Goal: Information Seeking & Learning: Learn about a topic

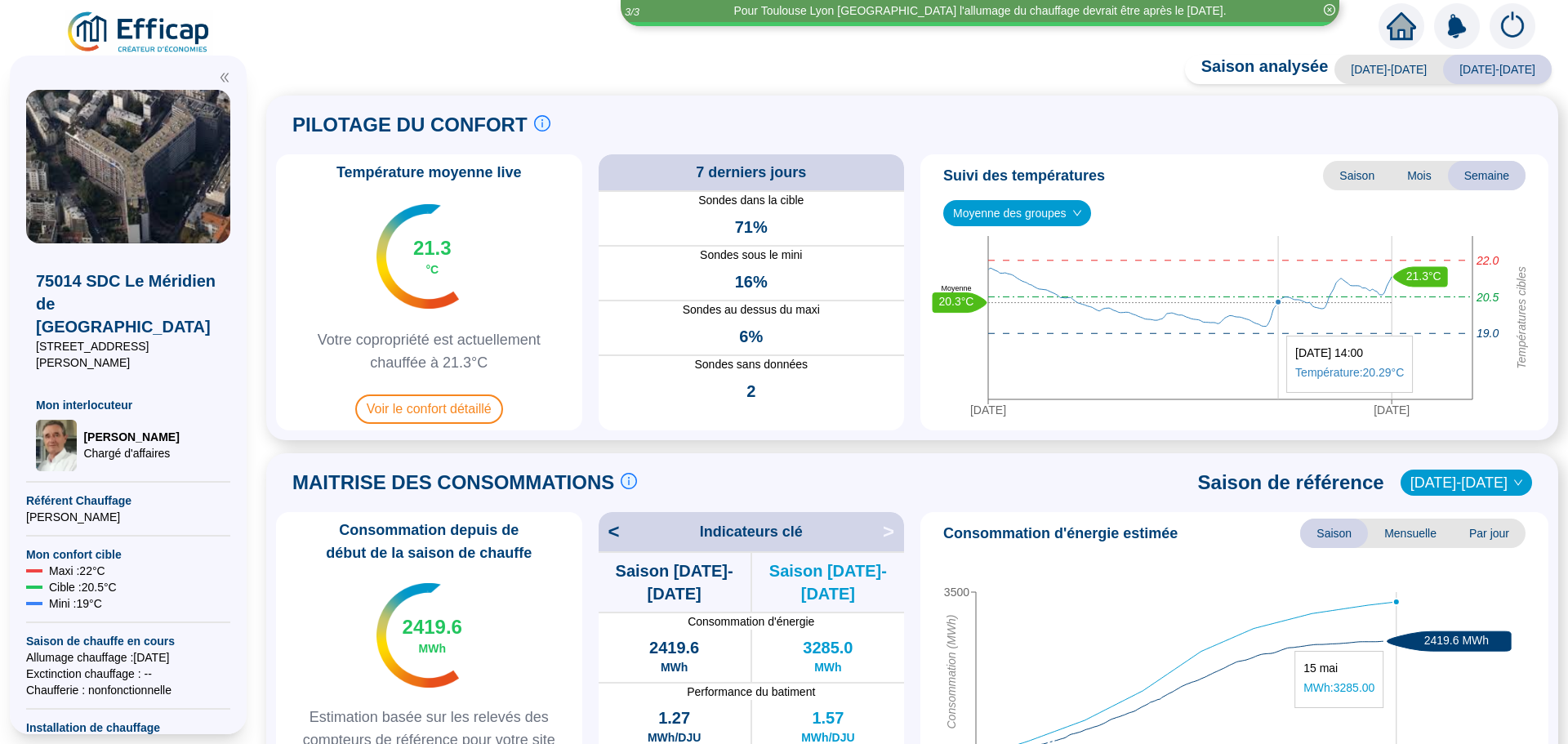
click at [1279, 307] on icon "[DATE] [DATE] Températures cibles 20.5 22.0 19.0 21.3°C 20.3°C Moyenne" at bounding box center [1229, 329] width 603 height 188
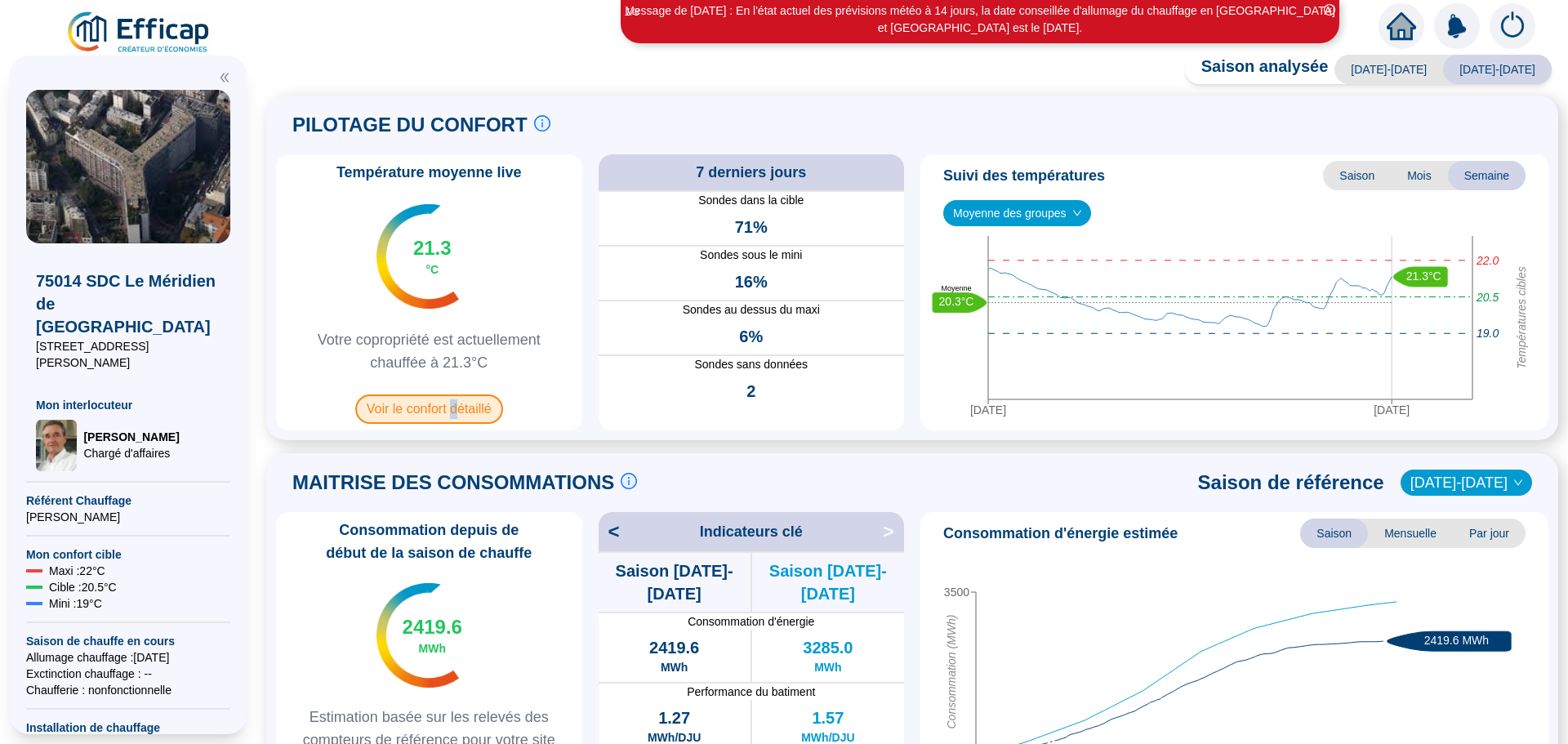
click at [465, 408] on span "Voir le confort détaillé" at bounding box center [429, 409] width 148 height 29
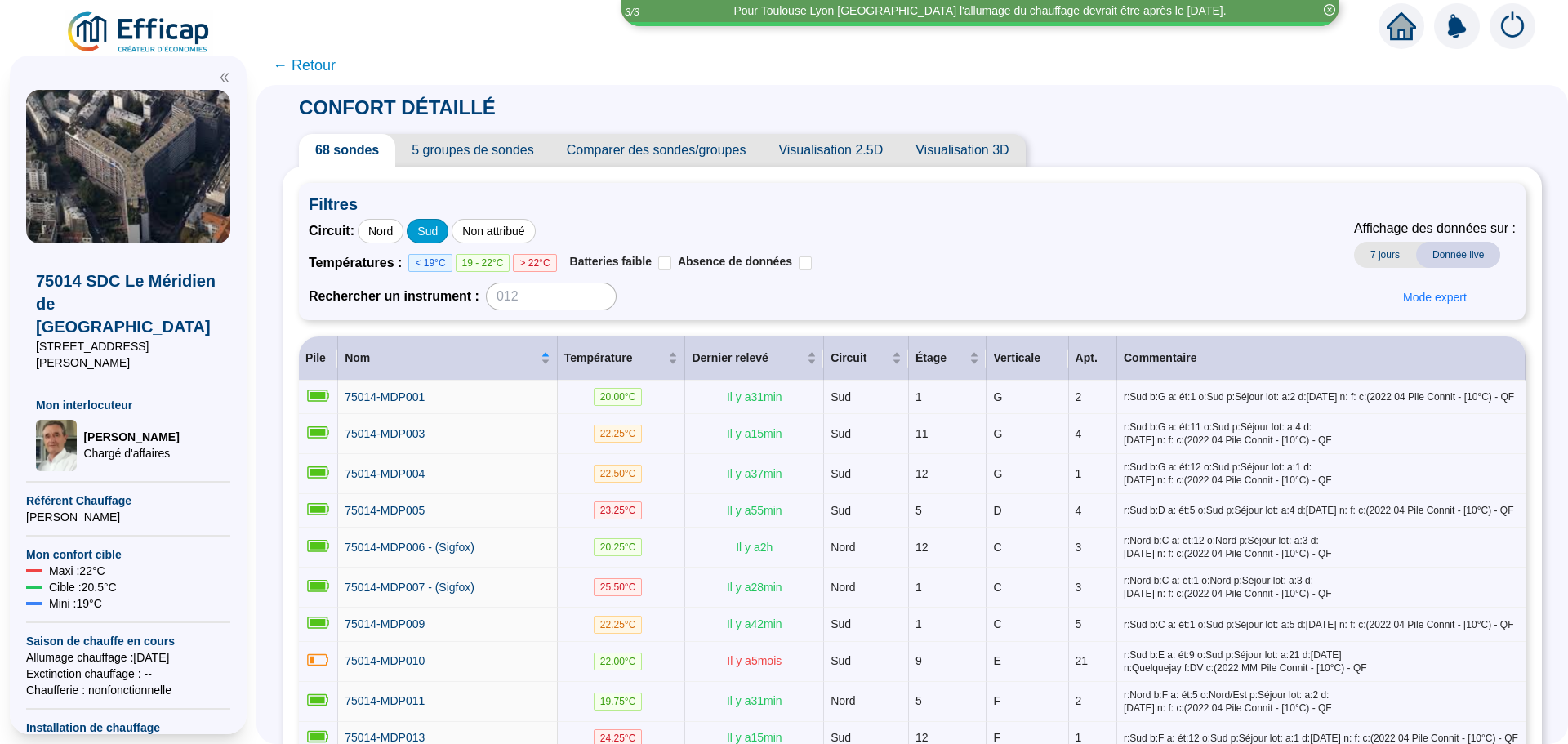
click at [436, 233] on div "Sud" at bounding box center [427, 230] width 42 height 24
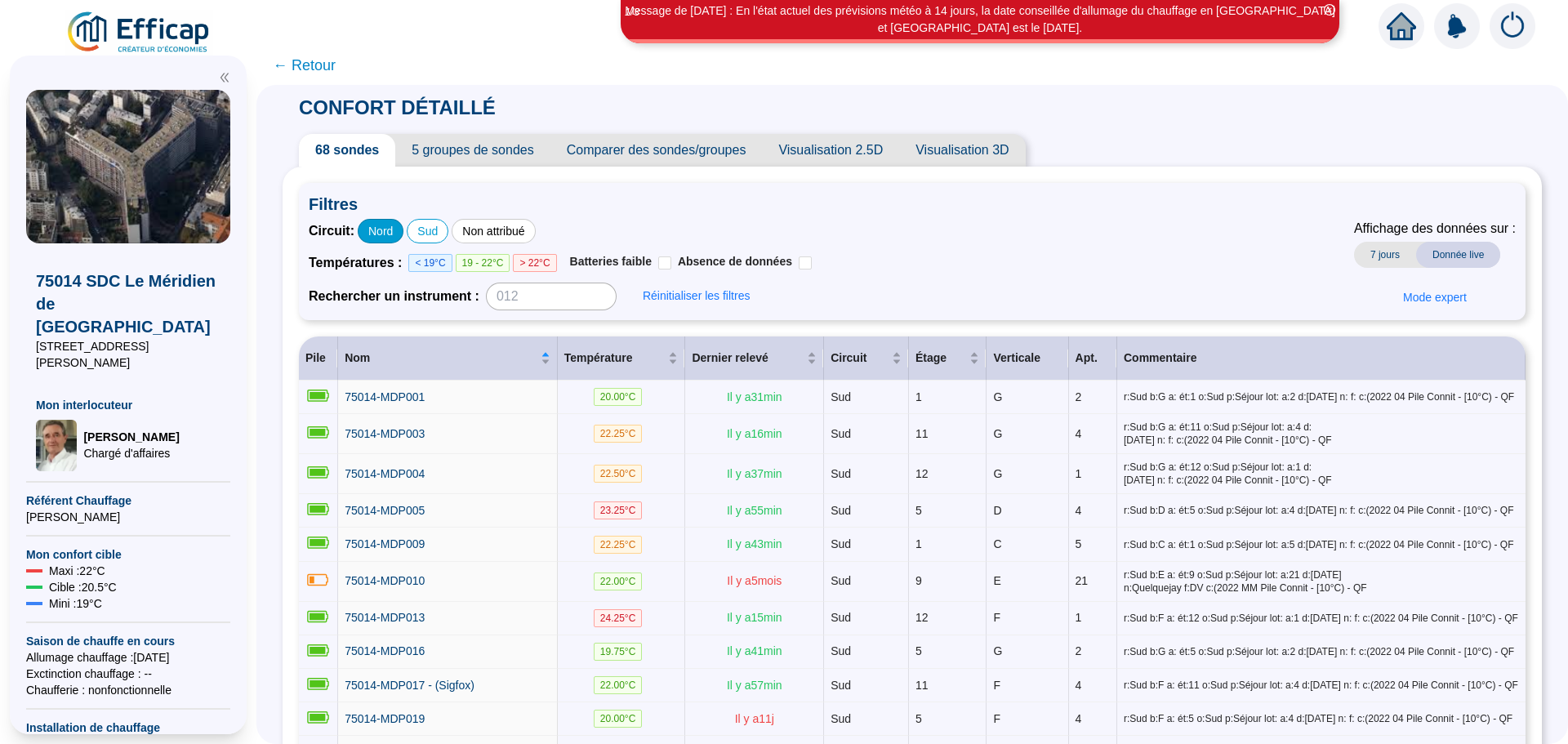
click at [388, 231] on div "Nord" at bounding box center [380, 230] width 45 height 24
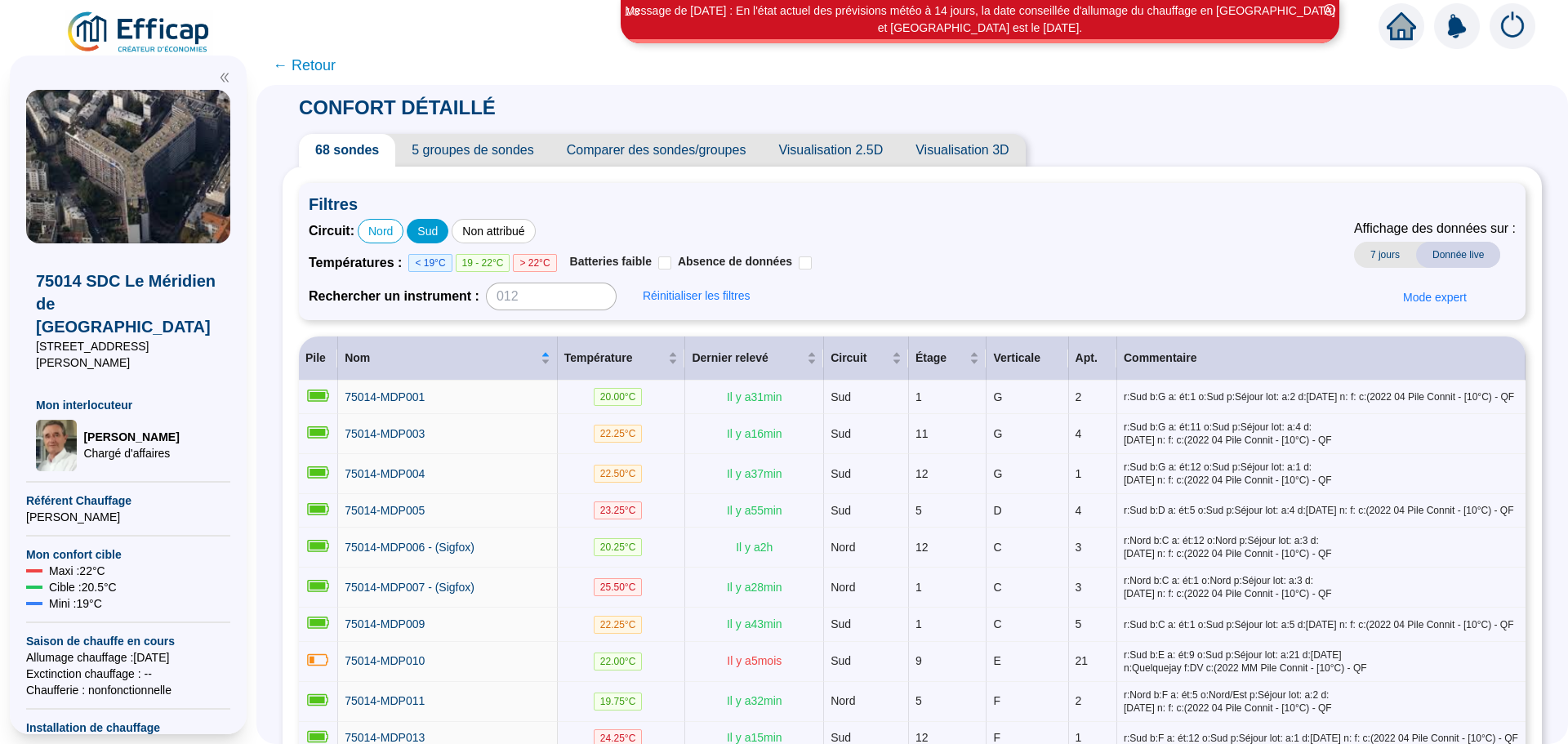
click at [448, 228] on div "Sud" at bounding box center [427, 230] width 42 height 24
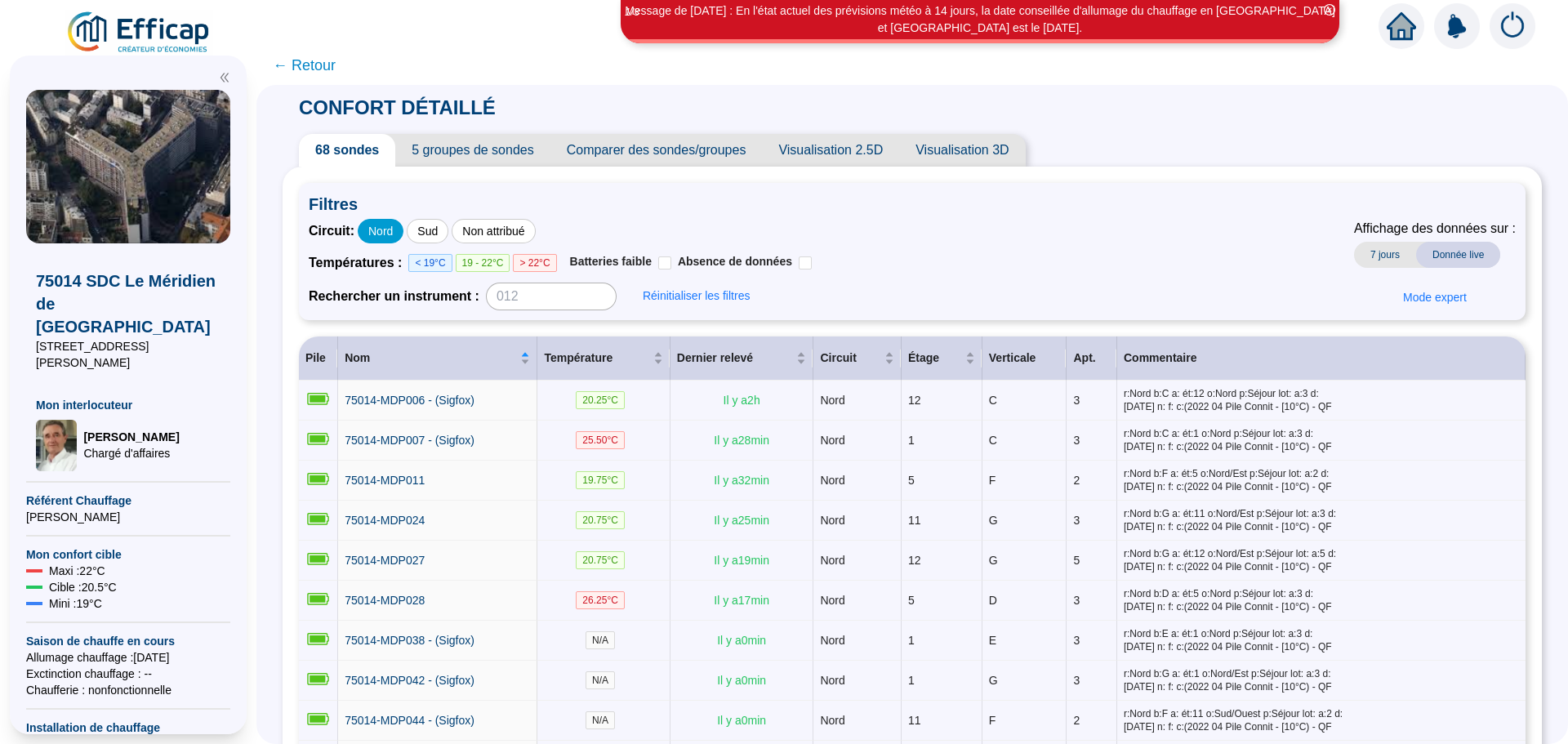
click at [388, 234] on div "Nord" at bounding box center [380, 230] width 45 height 24
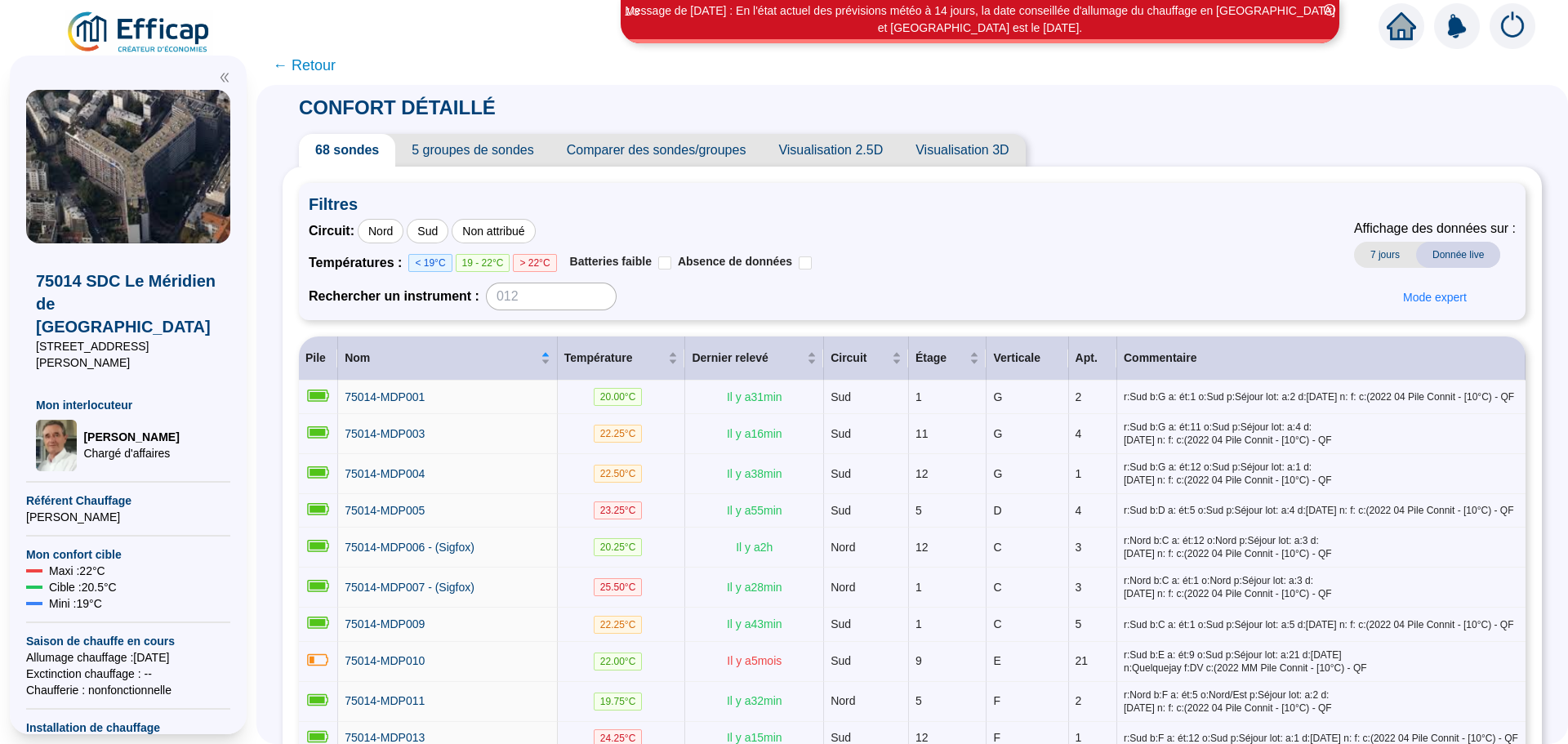
click at [433, 263] on span "< 19°C" at bounding box center [430, 263] width 44 height 18
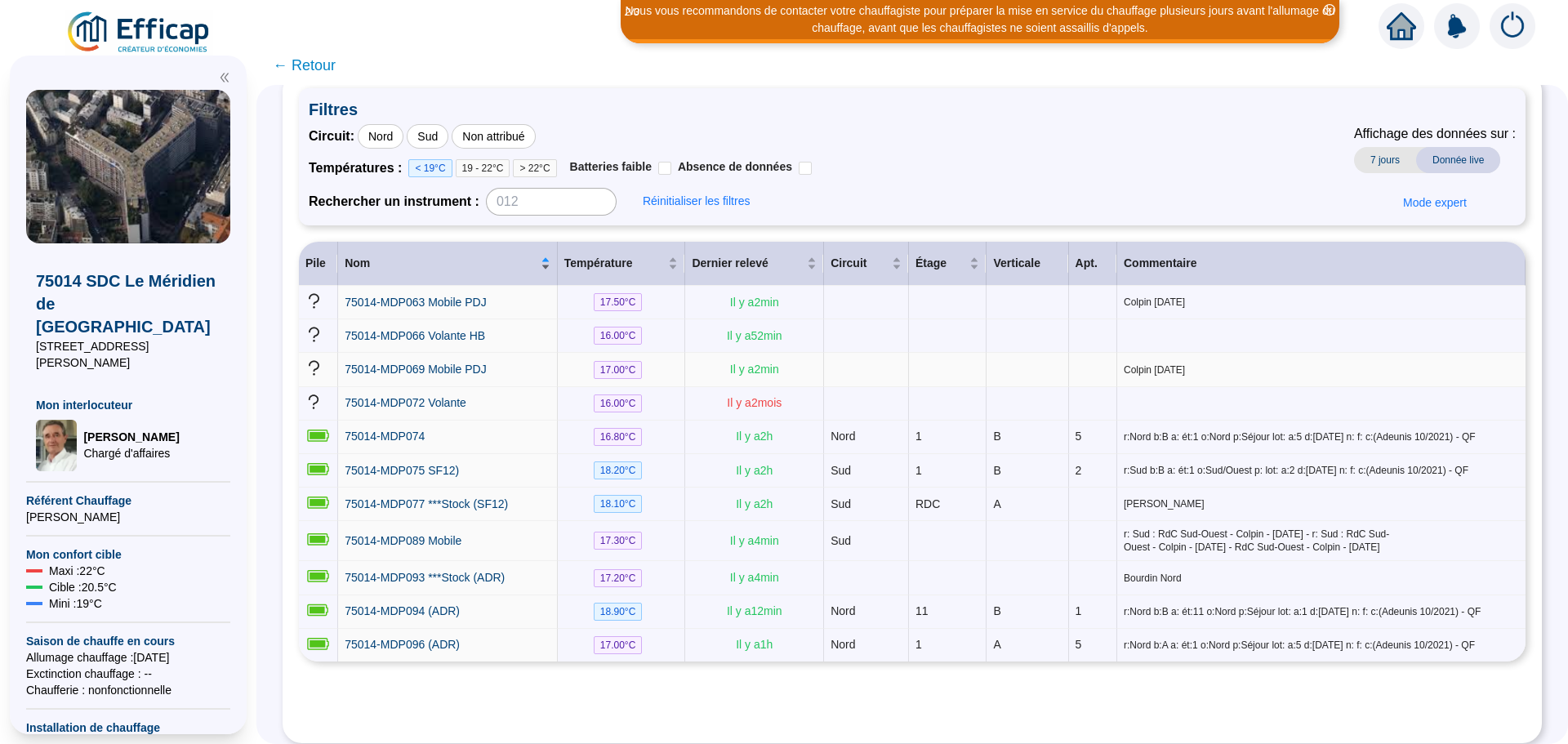
scroll to position [108, 0]
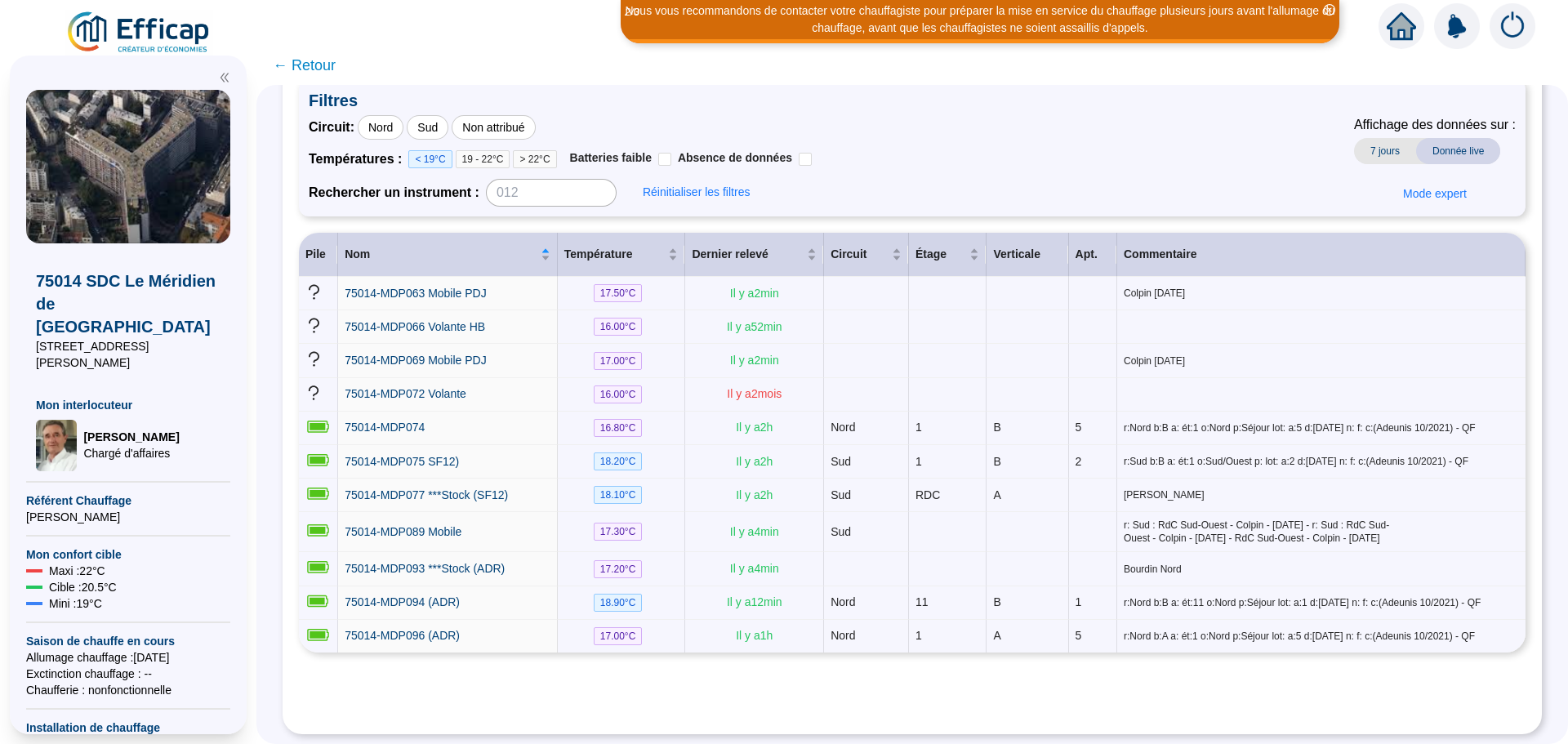
click at [544, 151] on span "> 22°C" at bounding box center [534, 160] width 44 height 18
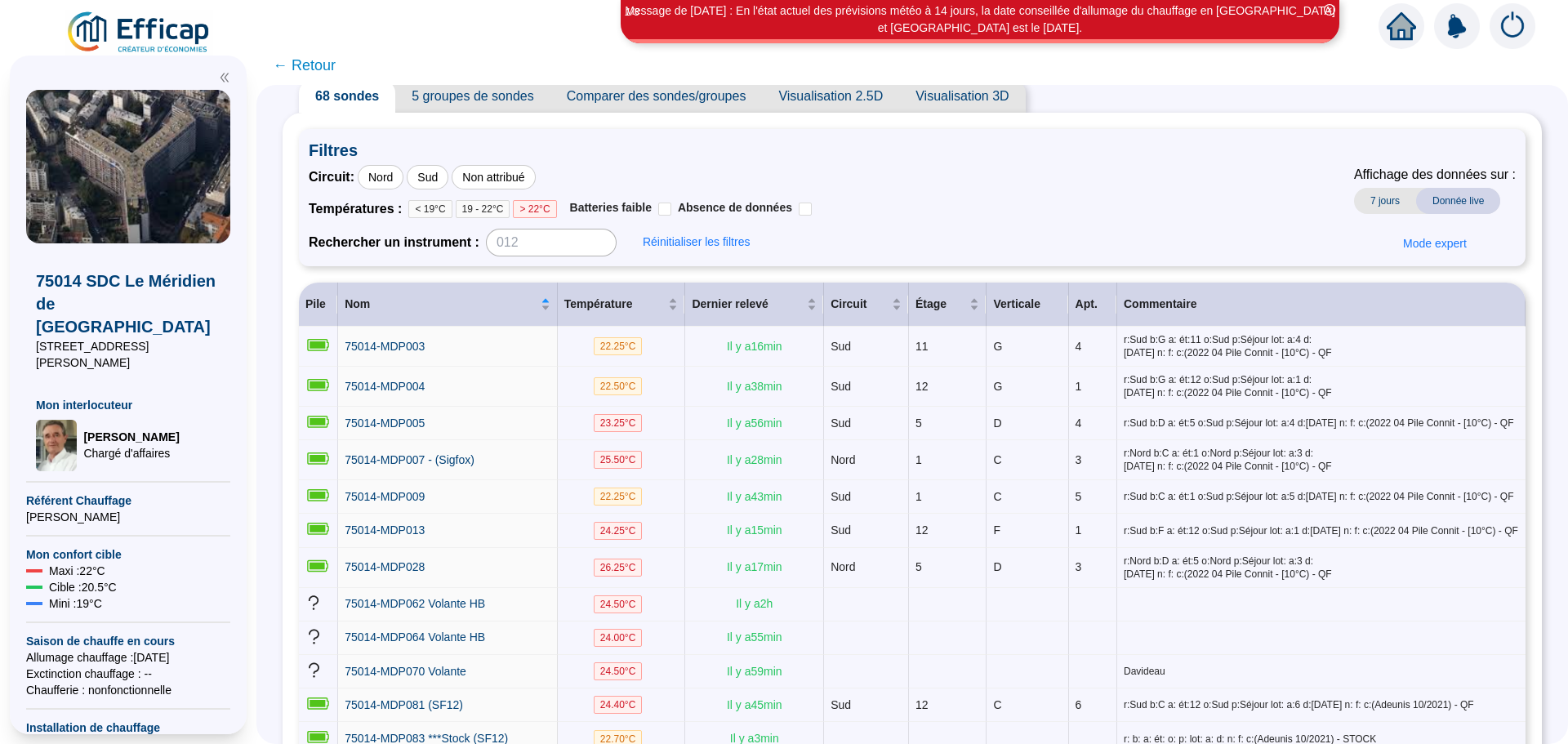
scroll to position [0, 0]
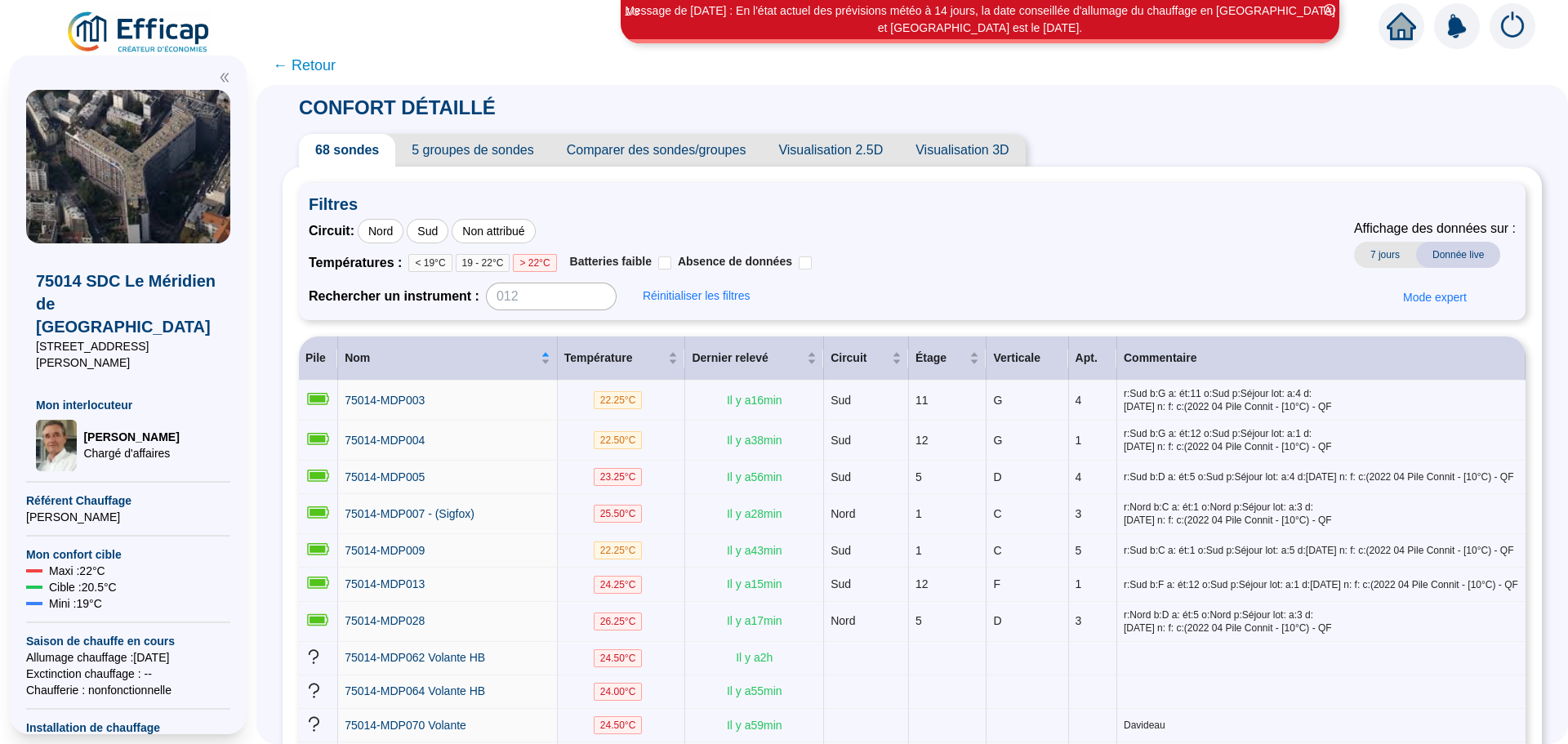
click at [299, 64] on span "← Retour" at bounding box center [304, 64] width 63 height 23
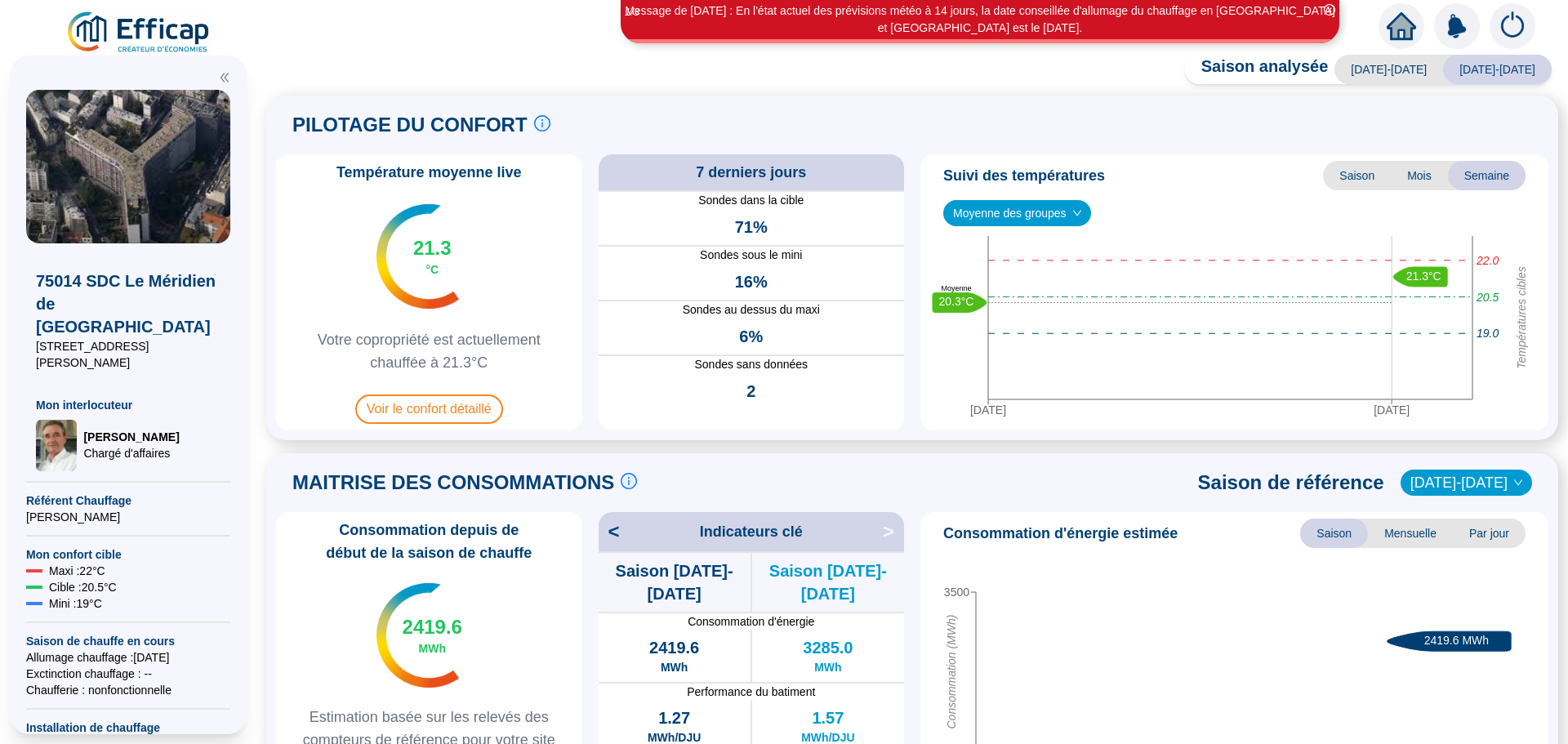
click at [319, 65] on div "Saison analysée 2023-2024 2024-2025 PILOTAGE DU CONFORT Le pilotage du confort …" at bounding box center [913, 403] width 1312 height 681
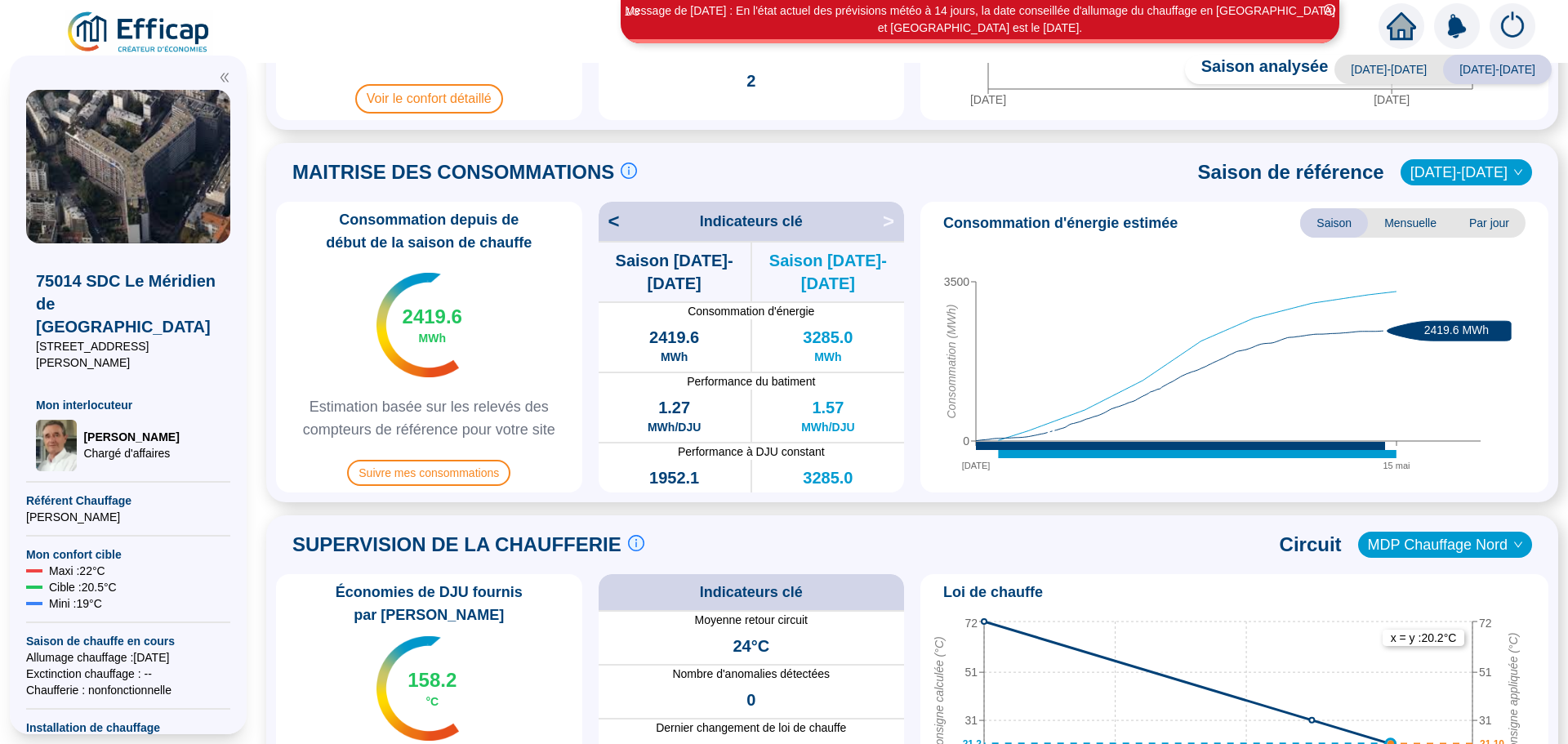
scroll to position [327, 0]
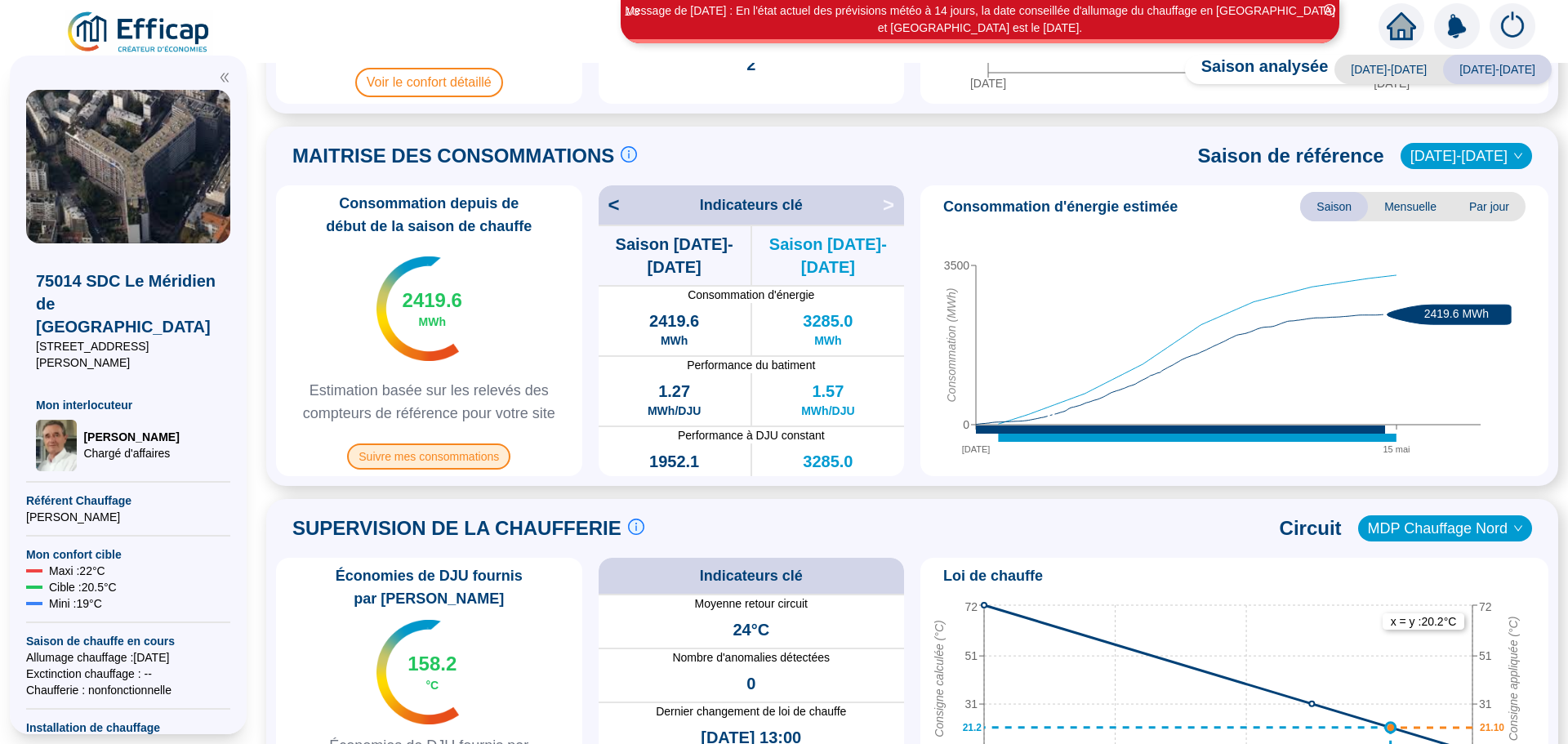
click at [452, 455] on span "Suivre mes consommations" at bounding box center [429, 456] width 163 height 26
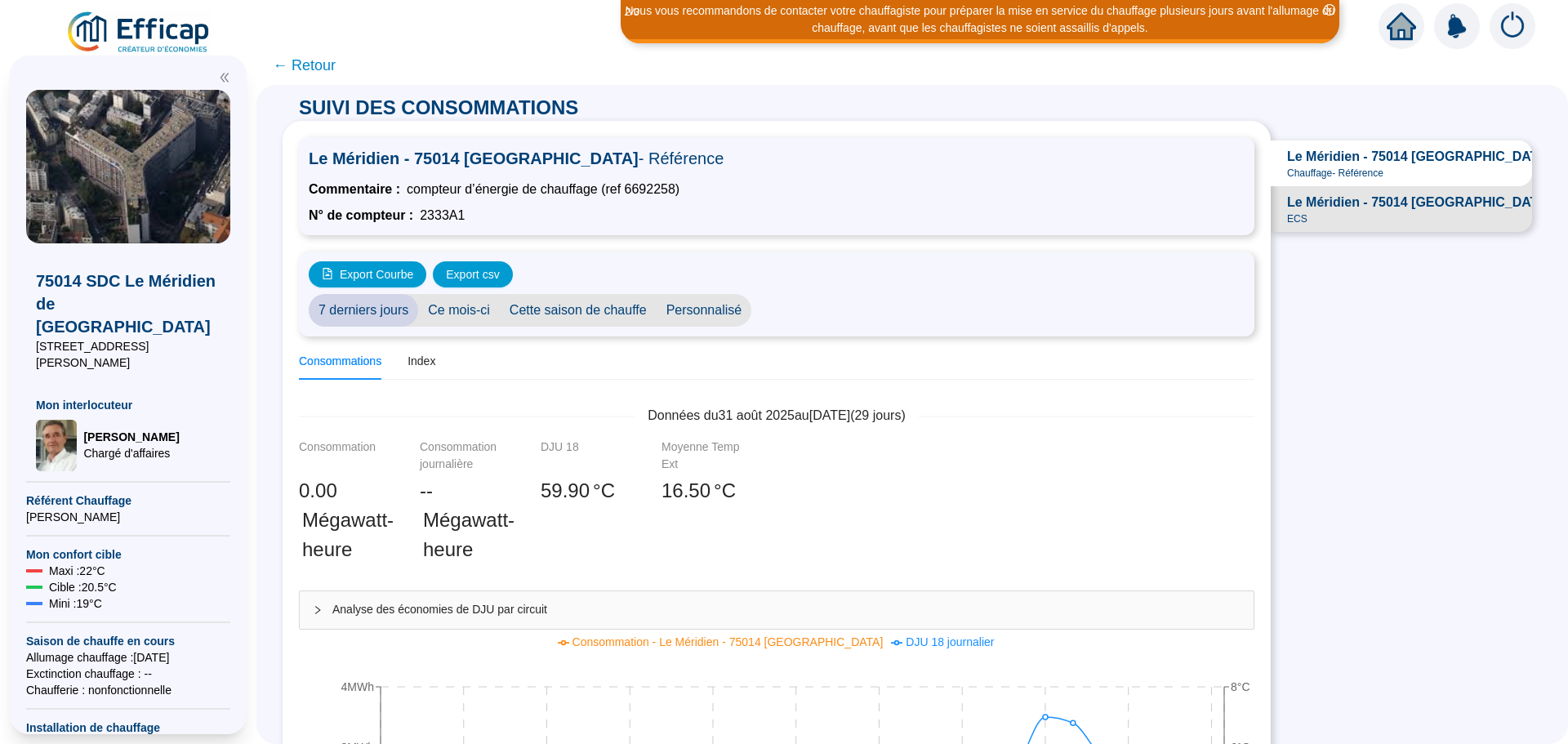
click at [688, 306] on span "Personnalisé" at bounding box center [704, 310] width 95 height 33
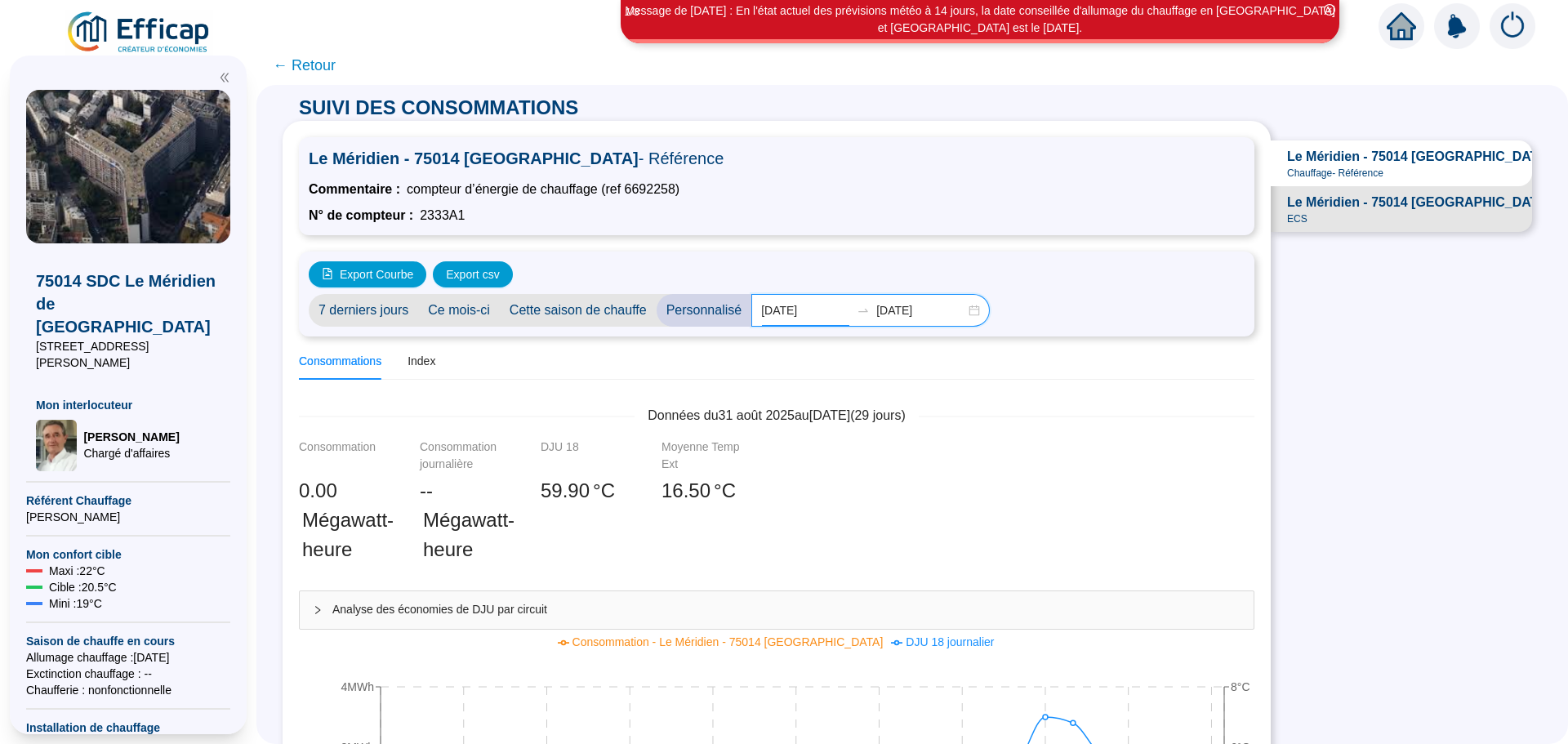
click at [784, 312] on input "2025-09-01" at bounding box center [806, 310] width 89 height 17
click at [1030, 297] on div "7 derniers jours Ce mois-ci Cette saison de chauffe Personnalisé 2025-09-01 202…" at bounding box center [777, 310] width 936 height 33
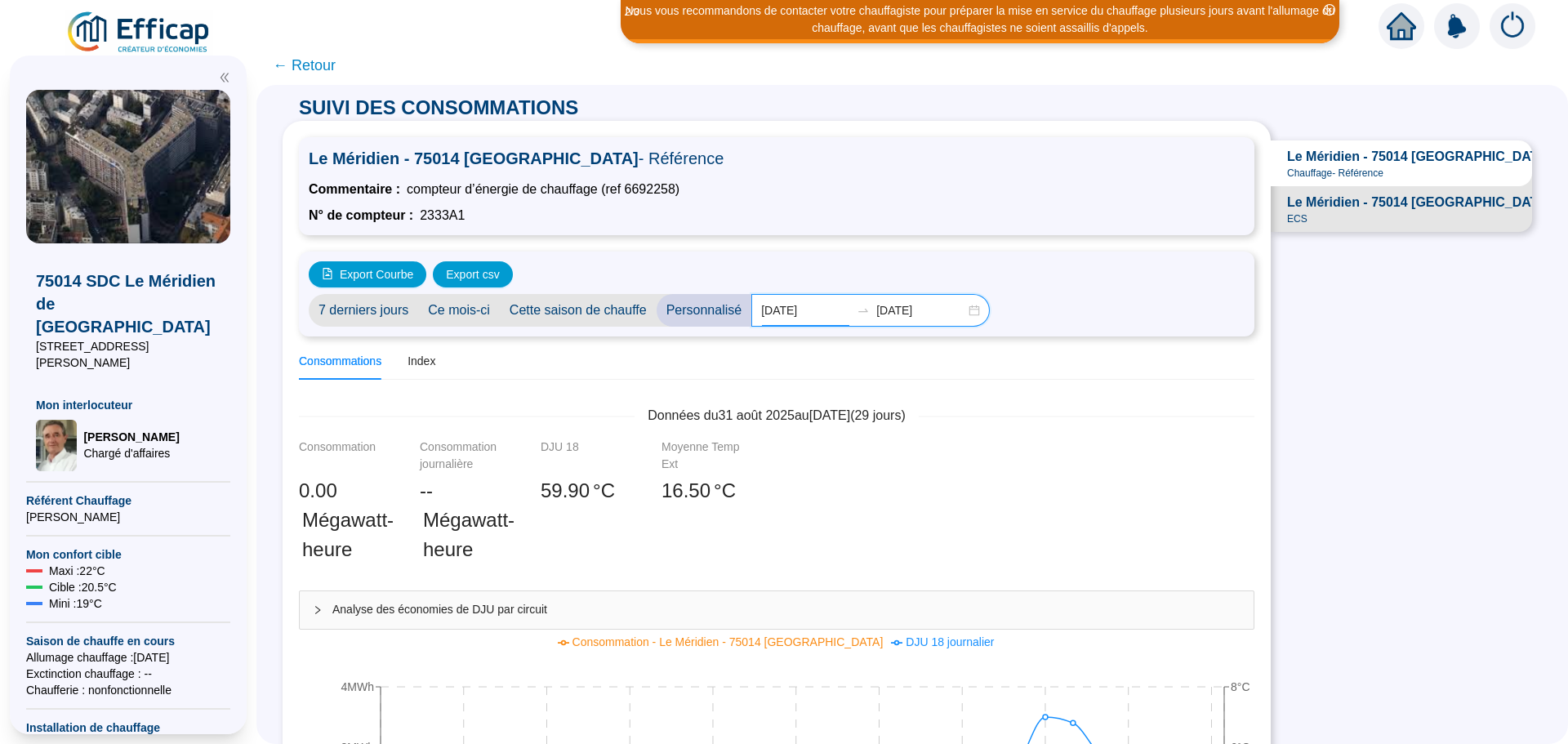
click at [787, 311] on input "2025-09-01" at bounding box center [806, 310] width 89 height 17
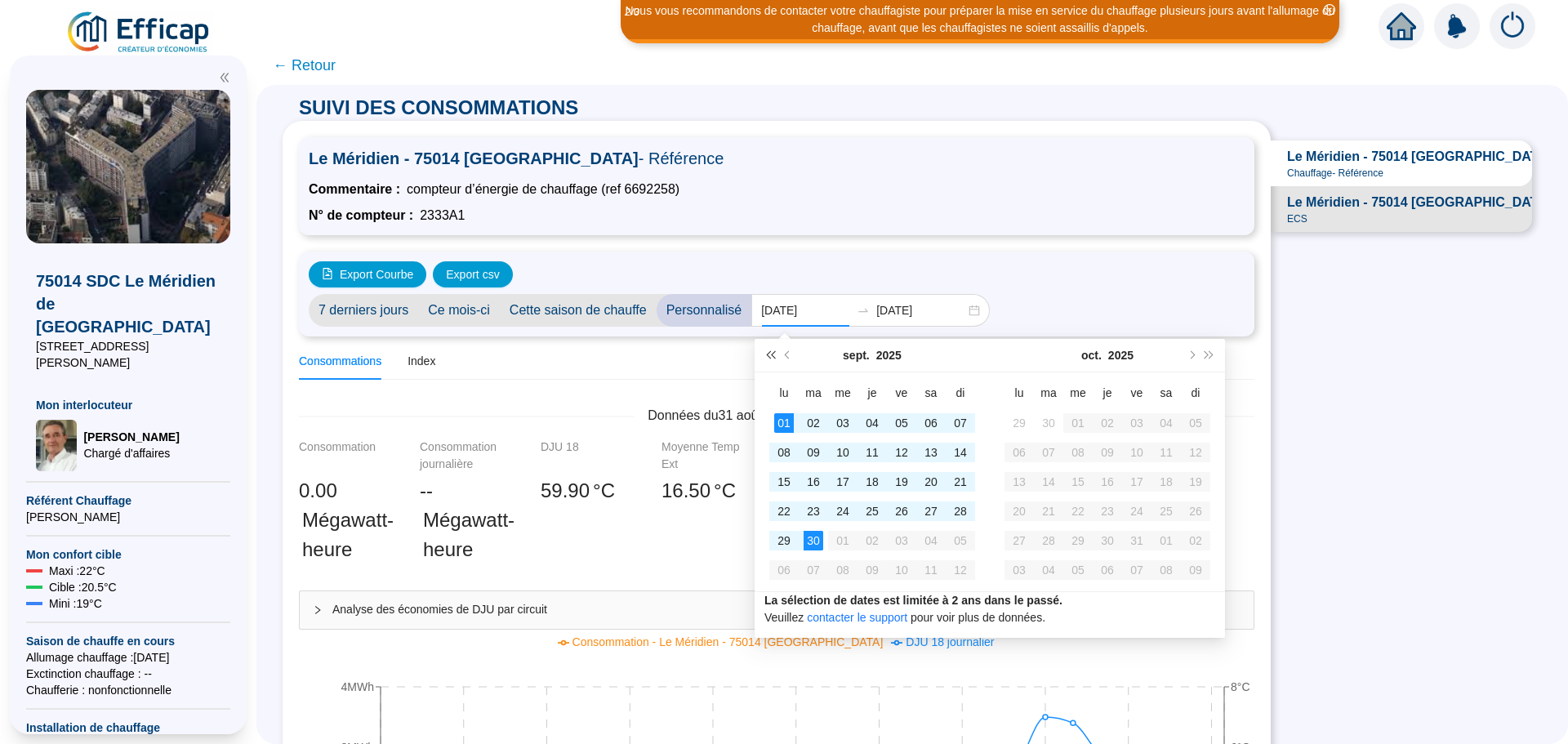
click at [769, 354] on span "Année précédente (Ctrl + gauche)" at bounding box center [769, 355] width 8 height 8
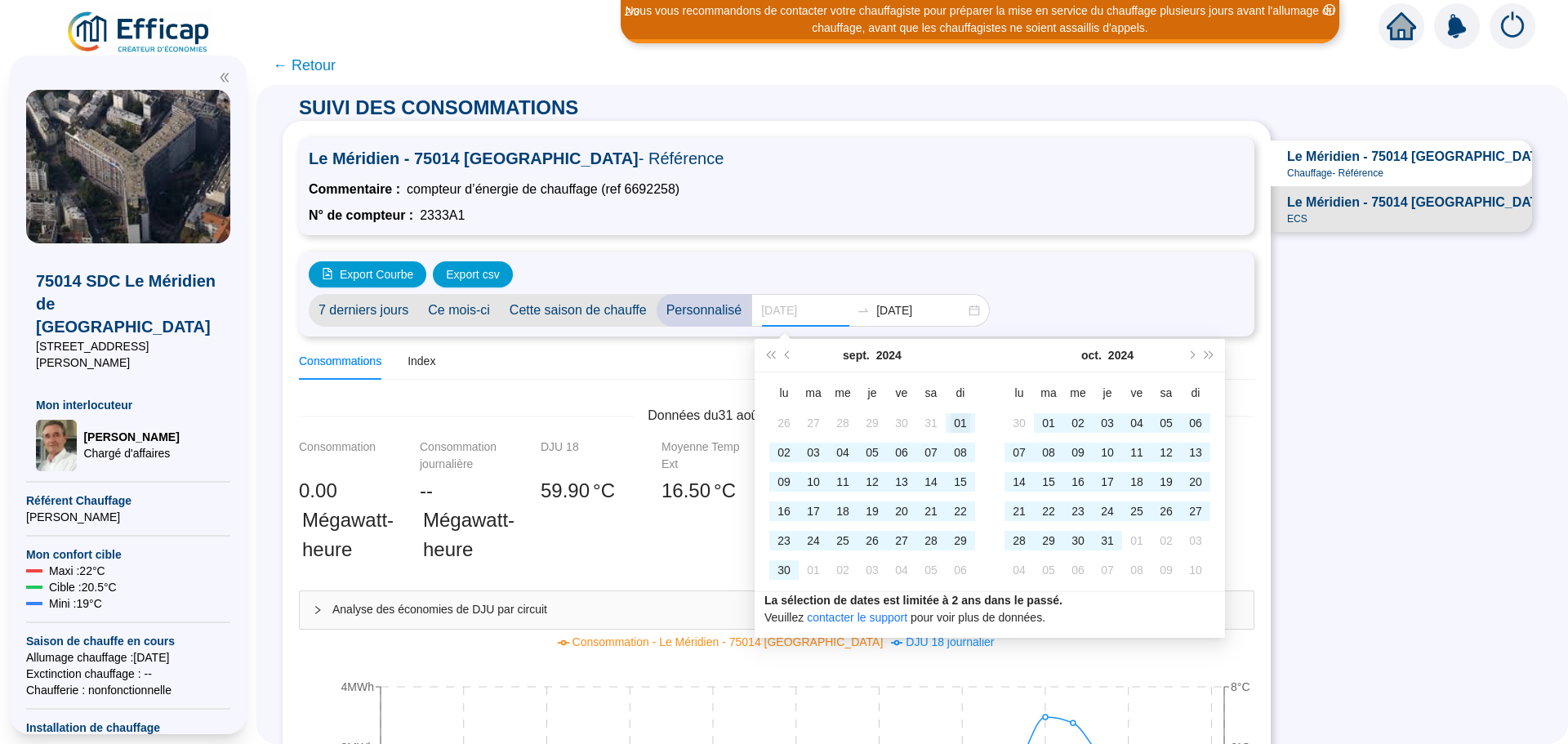
type input "2024-09-01"
click at [961, 426] on div "01" at bounding box center [961, 423] width 20 height 20
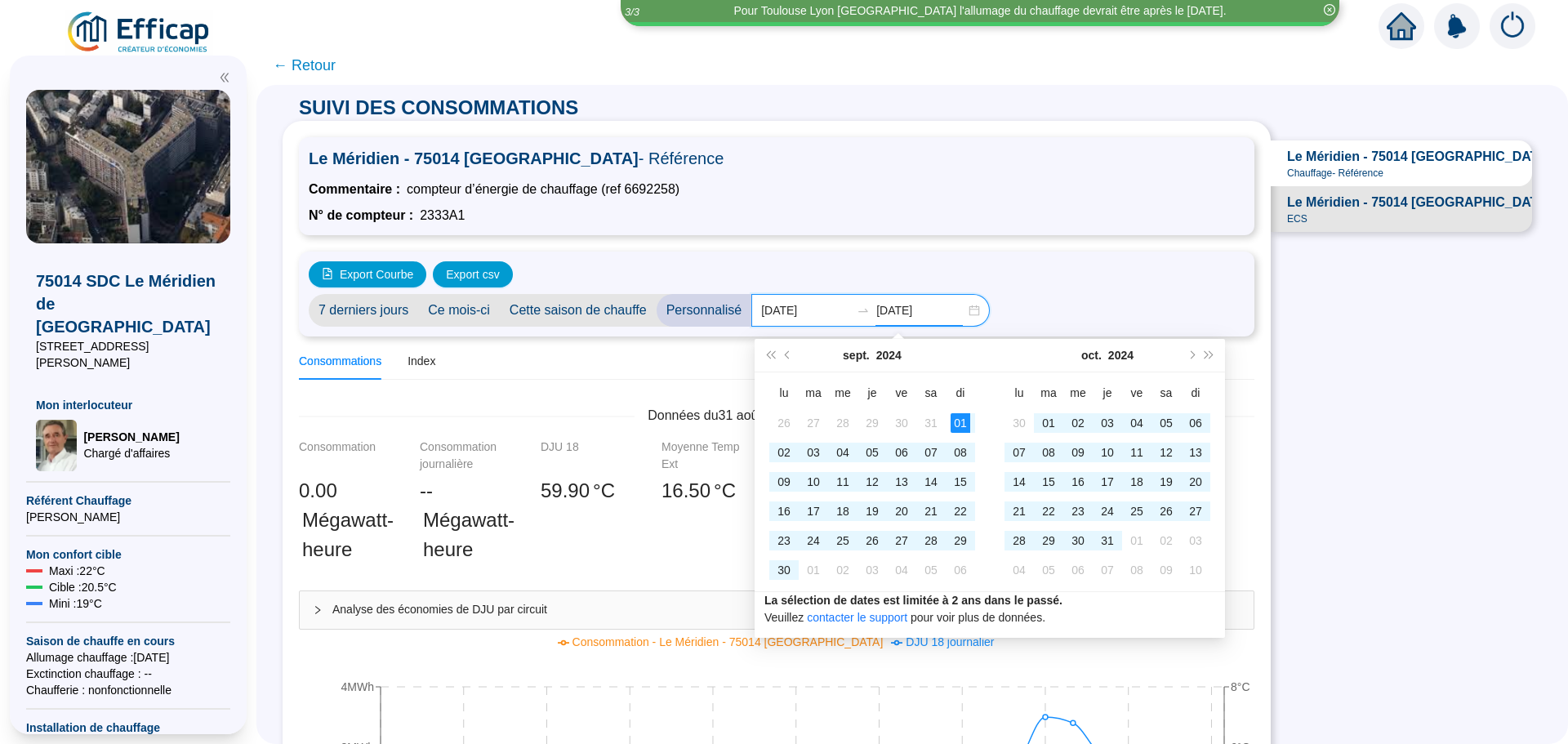
click at [921, 308] on input "[DATE]" at bounding box center [921, 310] width 89 height 17
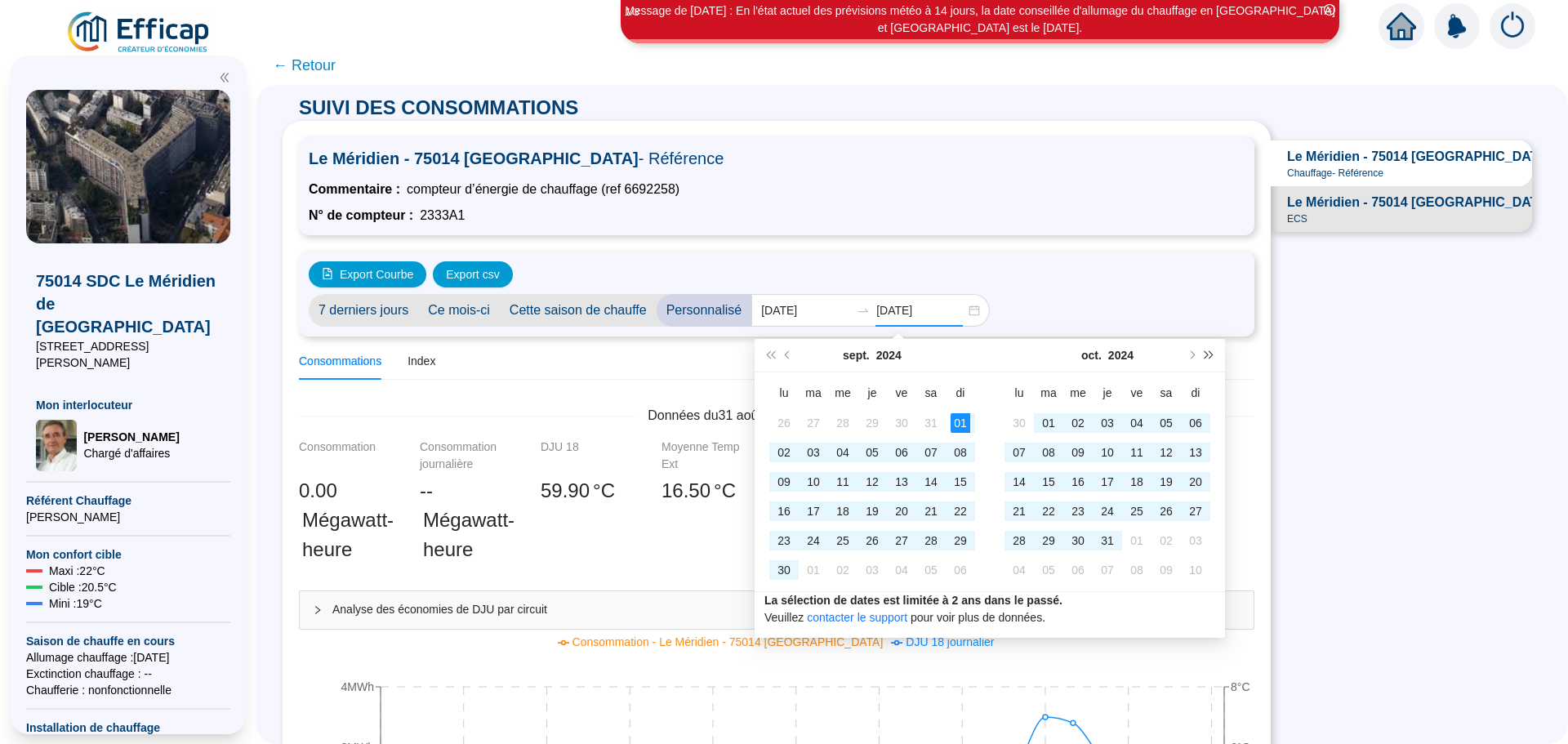
click at [1212, 358] on button "Année prochaine (Ctrl + droite)" at bounding box center [1210, 356] width 18 height 33
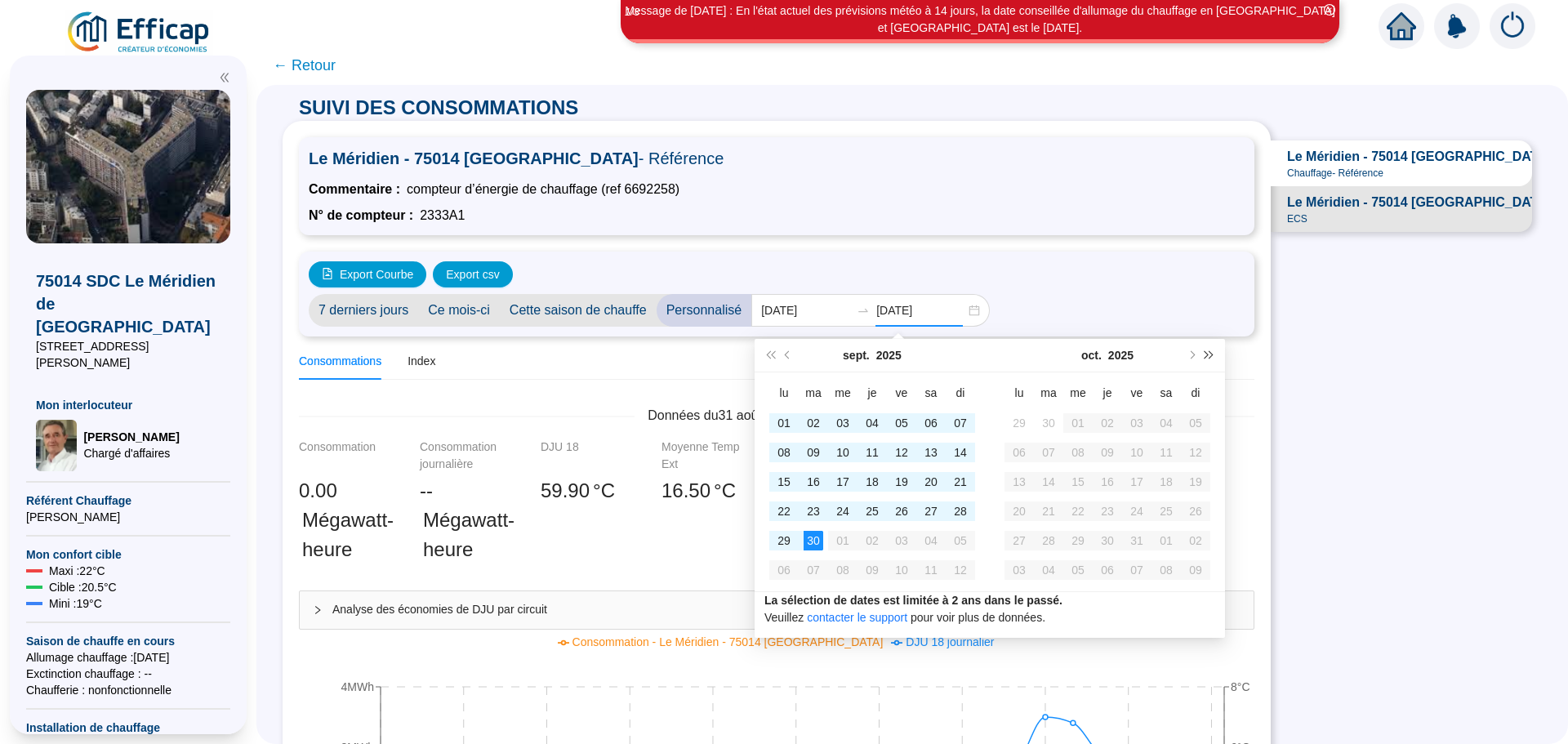
click at [1212, 358] on button "Année prochaine (Ctrl + droite)" at bounding box center [1210, 356] width 18 height 33
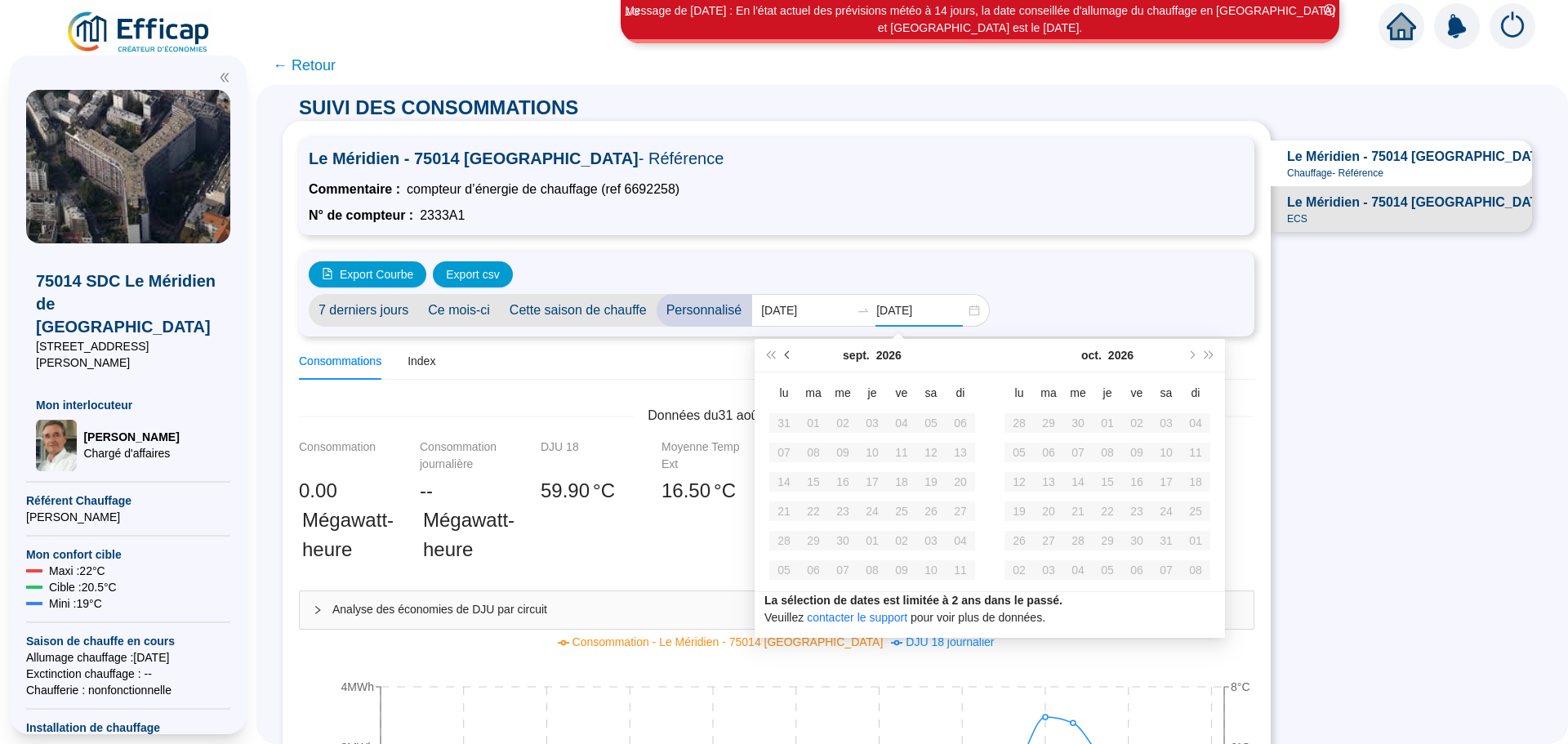
click at [788, 356] on span "Mois précédent (PageUp)" at bounding box center [789, 355] width 8 height 8
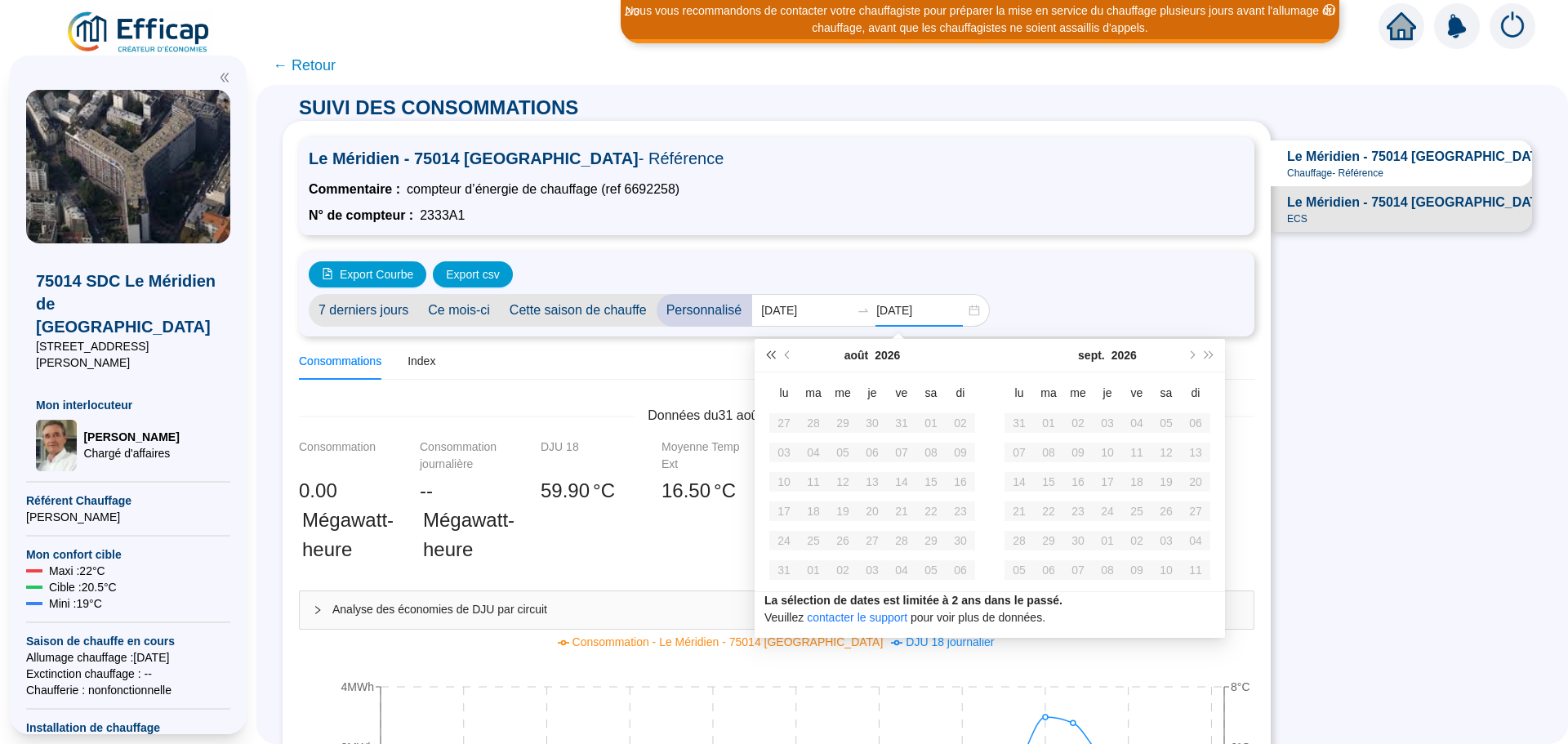
click at [772, 355] on span "Année précédente (Ctrl + gauche)" at bounding box center [769, 355] width 8 height 8
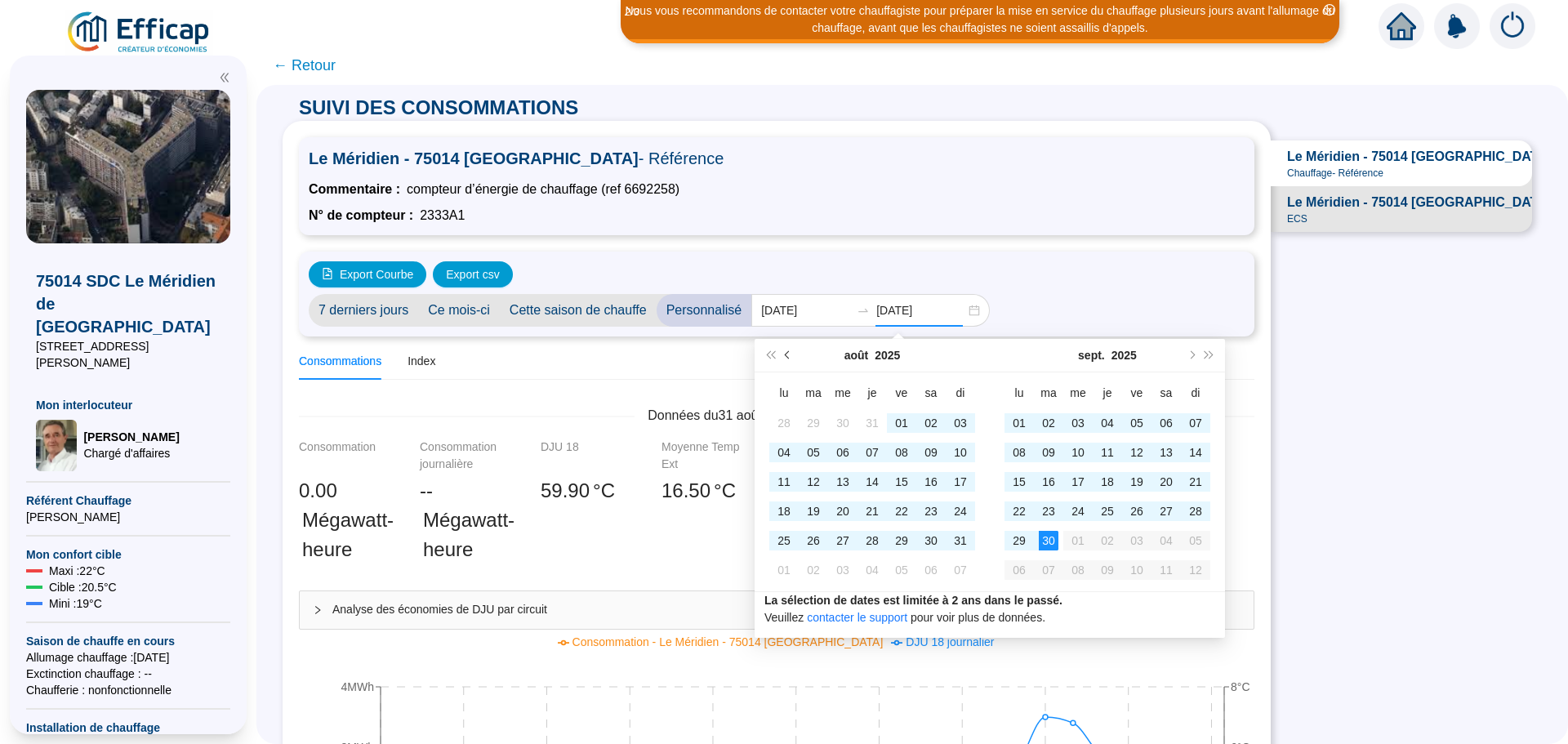
click at [789, 356] on span "Mois précédent (PageUp)" at bounding box center [789, 355] width 8 height 8
click at [1192, 353] on span "Mois suivant (PageDown)" at bounding box center [1191, 355] width 8 height 8
type input "[DATE]"
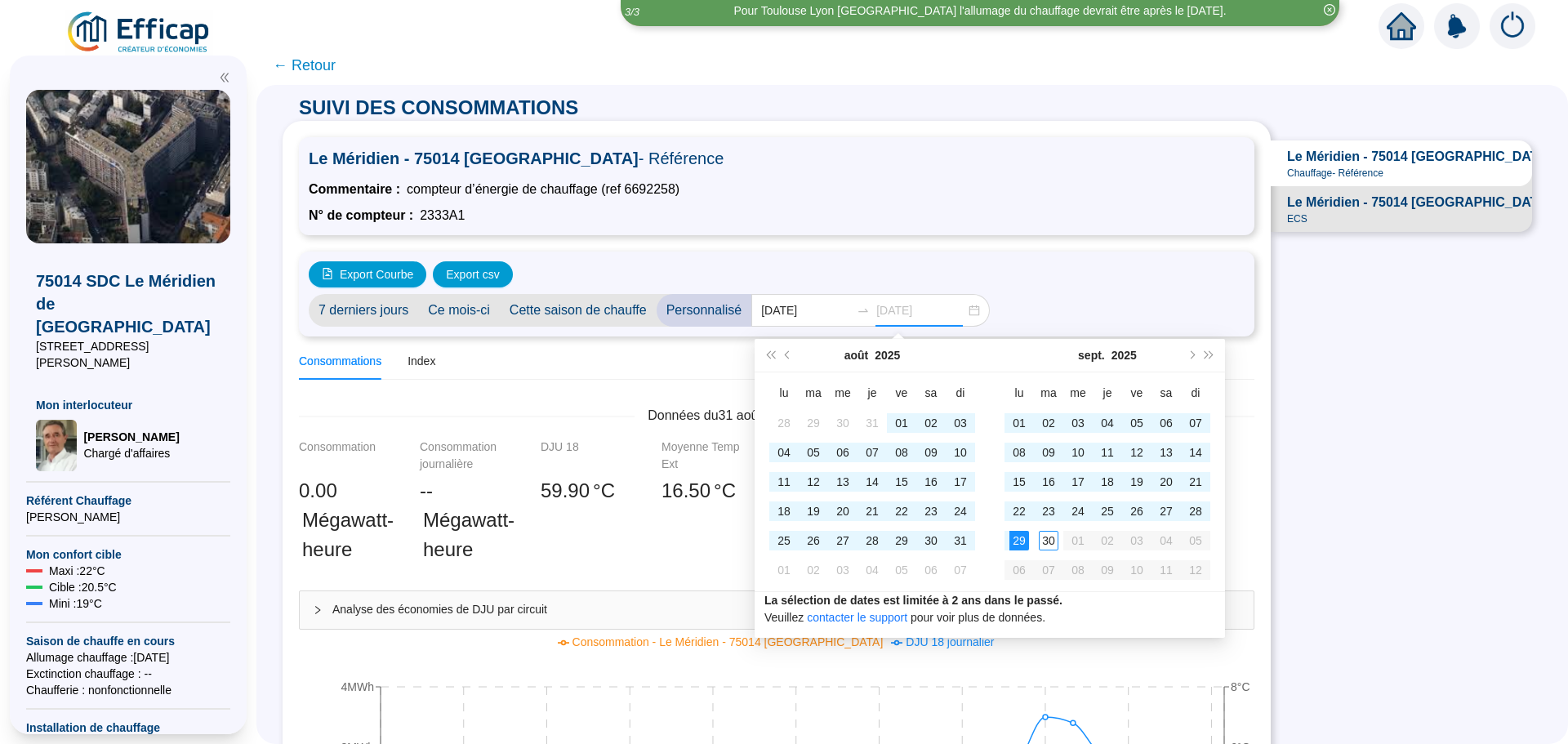
click at [1026, 537] on div "29" at bounding box center [1020, 541] width 20 height 20
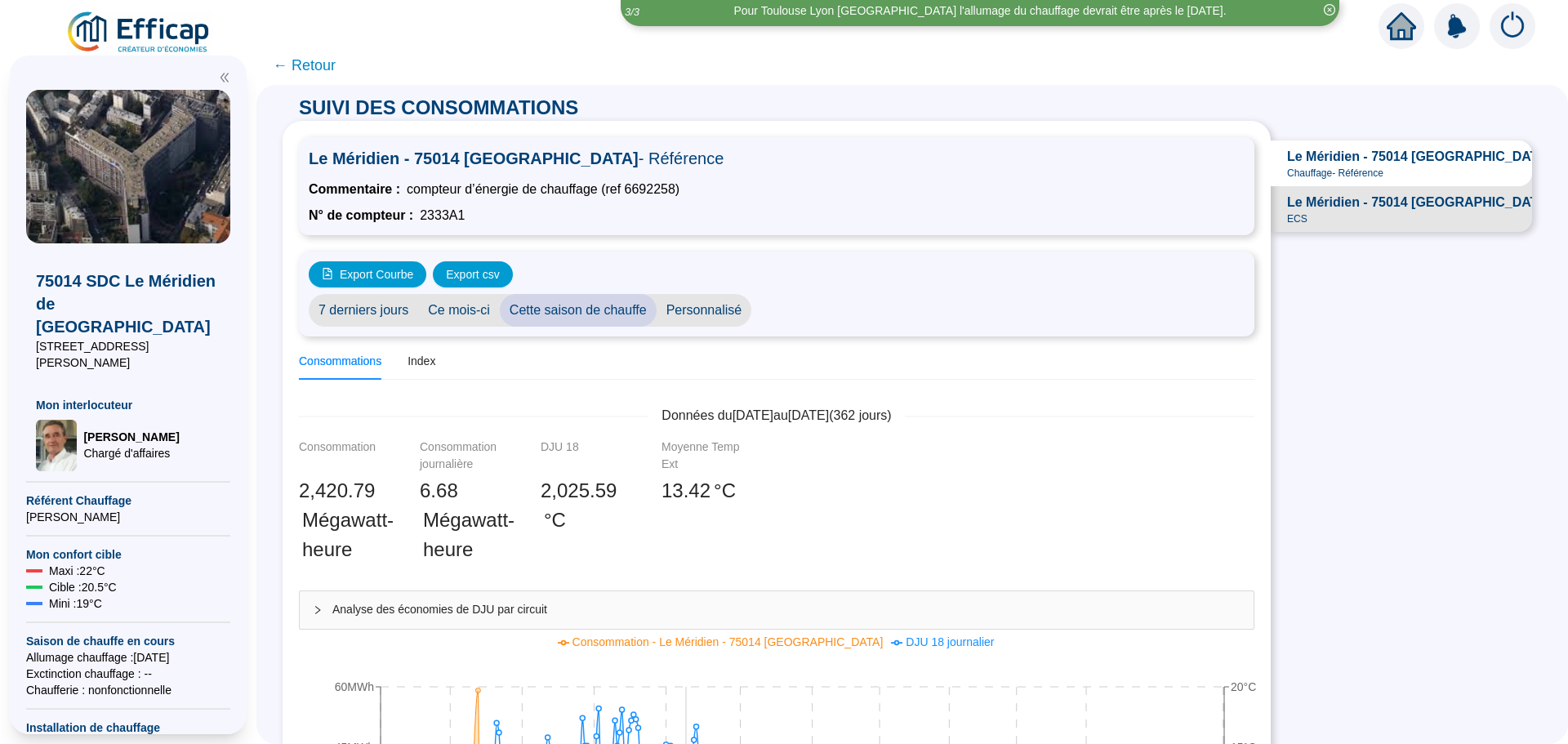
scroll to position [572, 0]
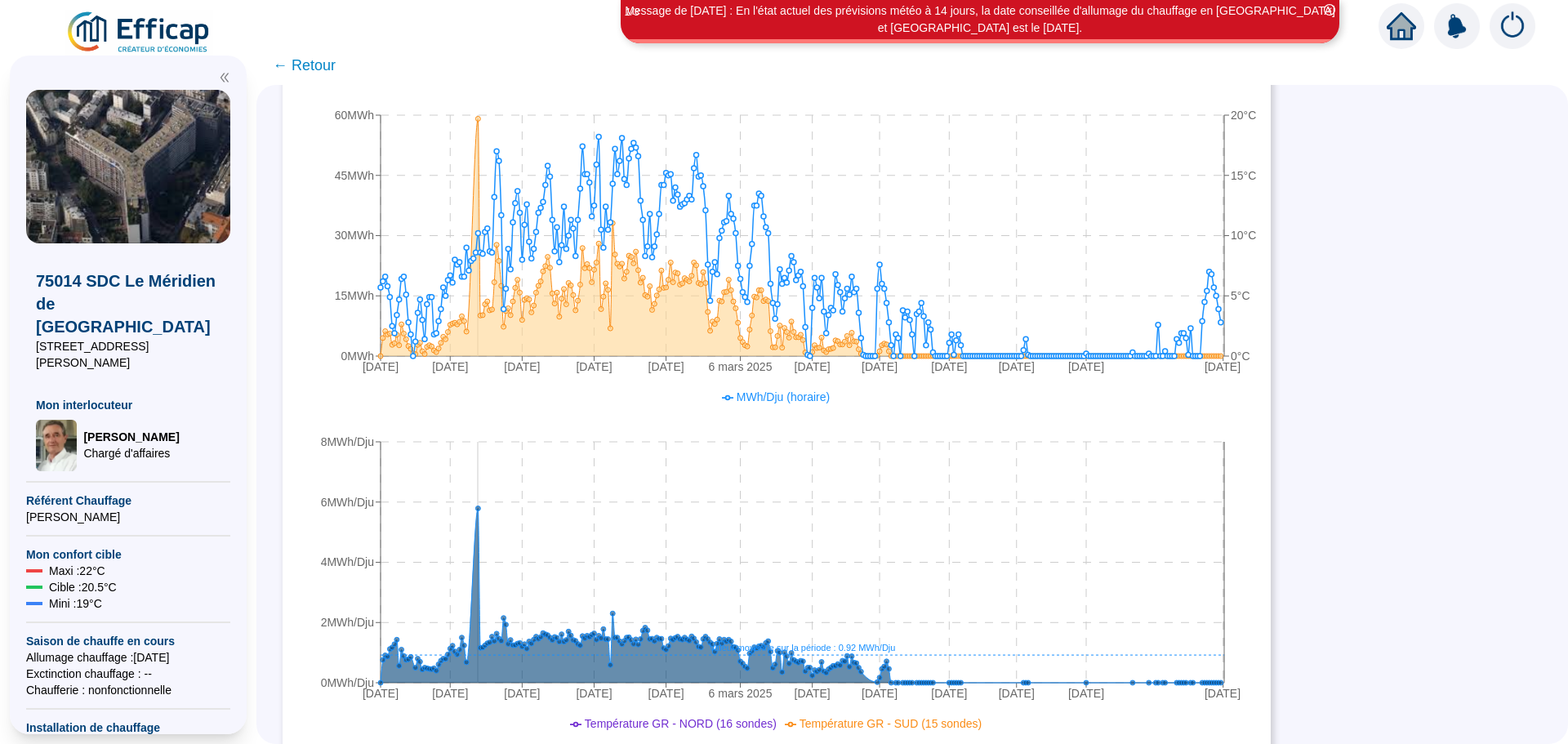
click at [480, 120] on circle at bounding box center [477, 118] width 5 height 5
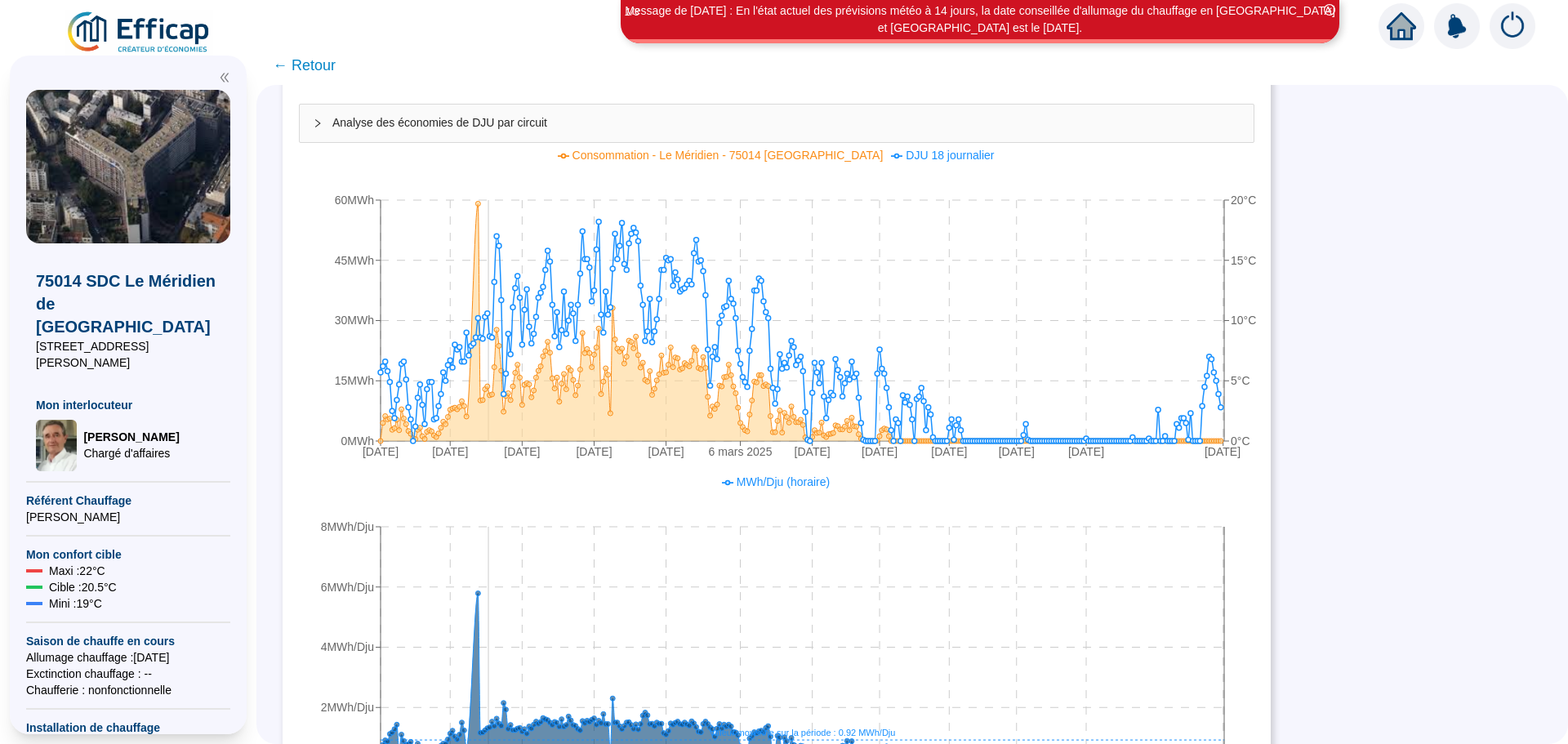
scroll to position [327, 0]
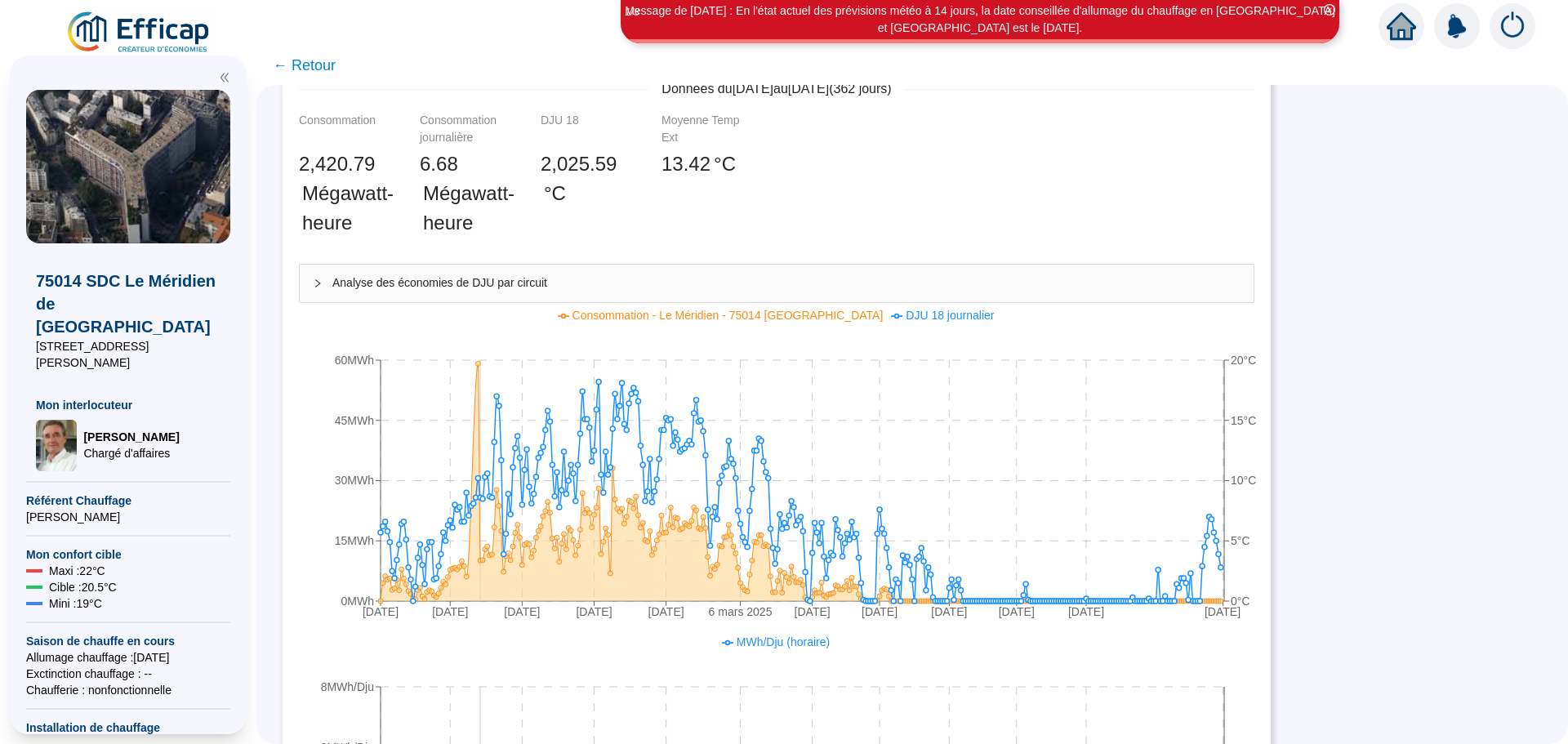
click at [493, 366] on icon "[DATE] [DATE] [DATE] [DATE] [DATE] [DATE] [DATE] [DATE] [DATE] [DATE] [DATE] [D…" at bounding box center [779, 466] width 962 height 327
click at [480, 365] on circle at bounding box center [477, 363] width 5 height 5
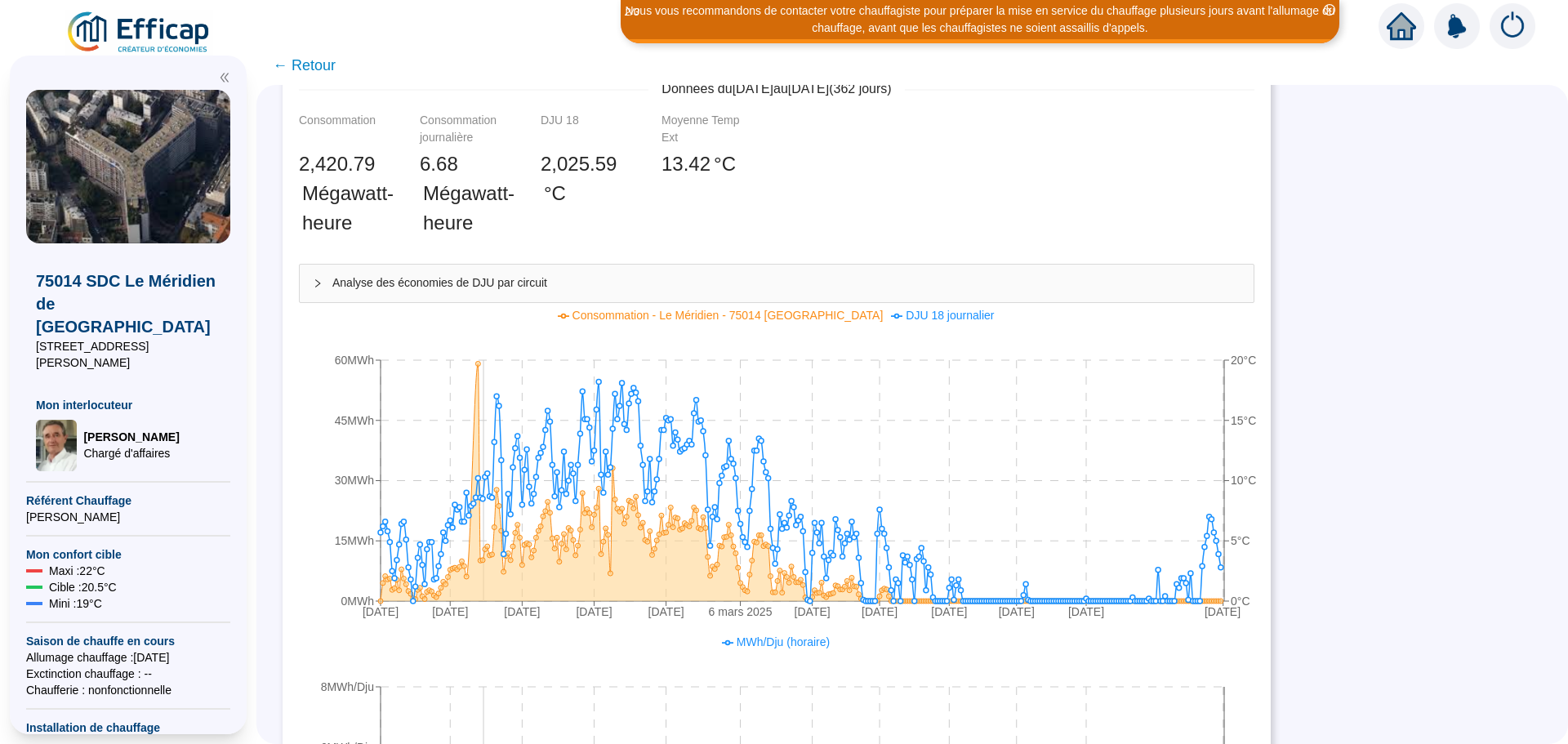
click at [487, 551] on circle at bounding box center [485, 549] width 5 height 5
click at [490, 545] on circle at bounding box center [487, 545] width 5 height 5
drag, startPoint x: 506, startPoint y: 549, endPoint x: 495, endPoint y: 558, distance: 14.2
click at [495, 558] on g at bounding box center [801, 482] width 846 height 242
drag, startPoint x: 495, startPoint y: 552, endPoint x: 486, endPoint y: 560, distance: 12.0
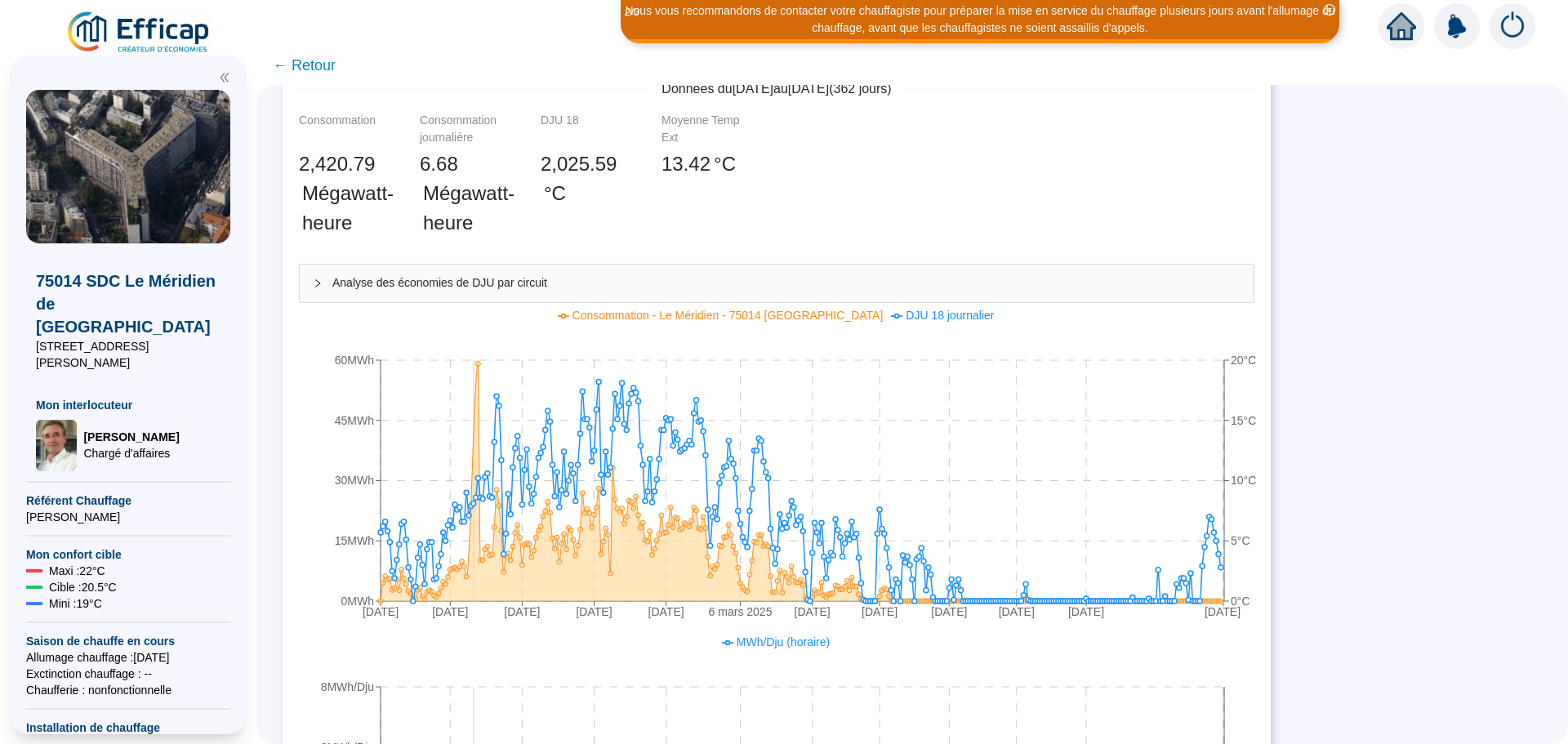
click at [486, 560] on icon at bounding box center [800, 483] width 840 height 238
click at [488, 572] on icon at bounding box center [800, 483] width 840 height 238
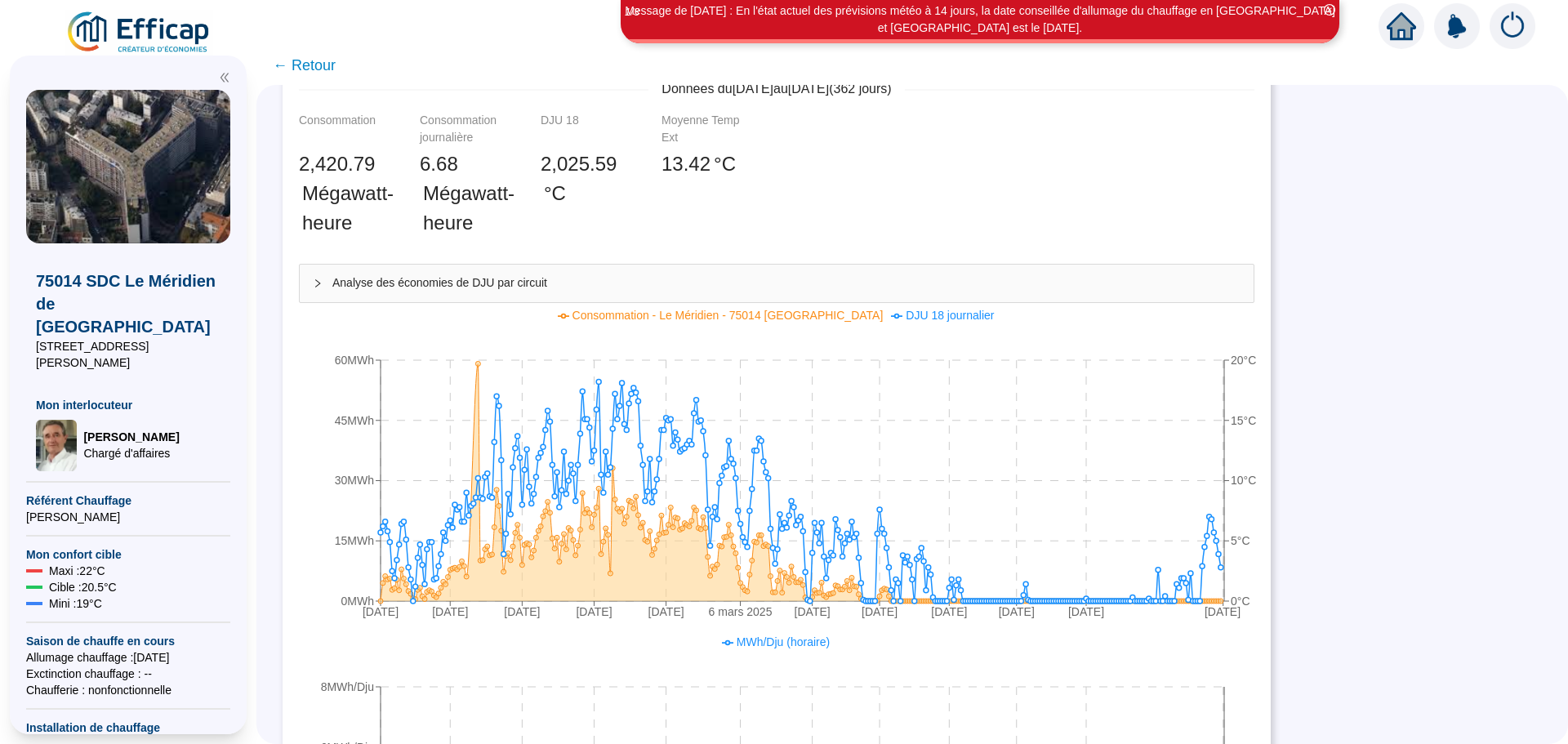
click at [323, 286] on icon "collapsed" at bounding box center [318, 283] width 10 height 10
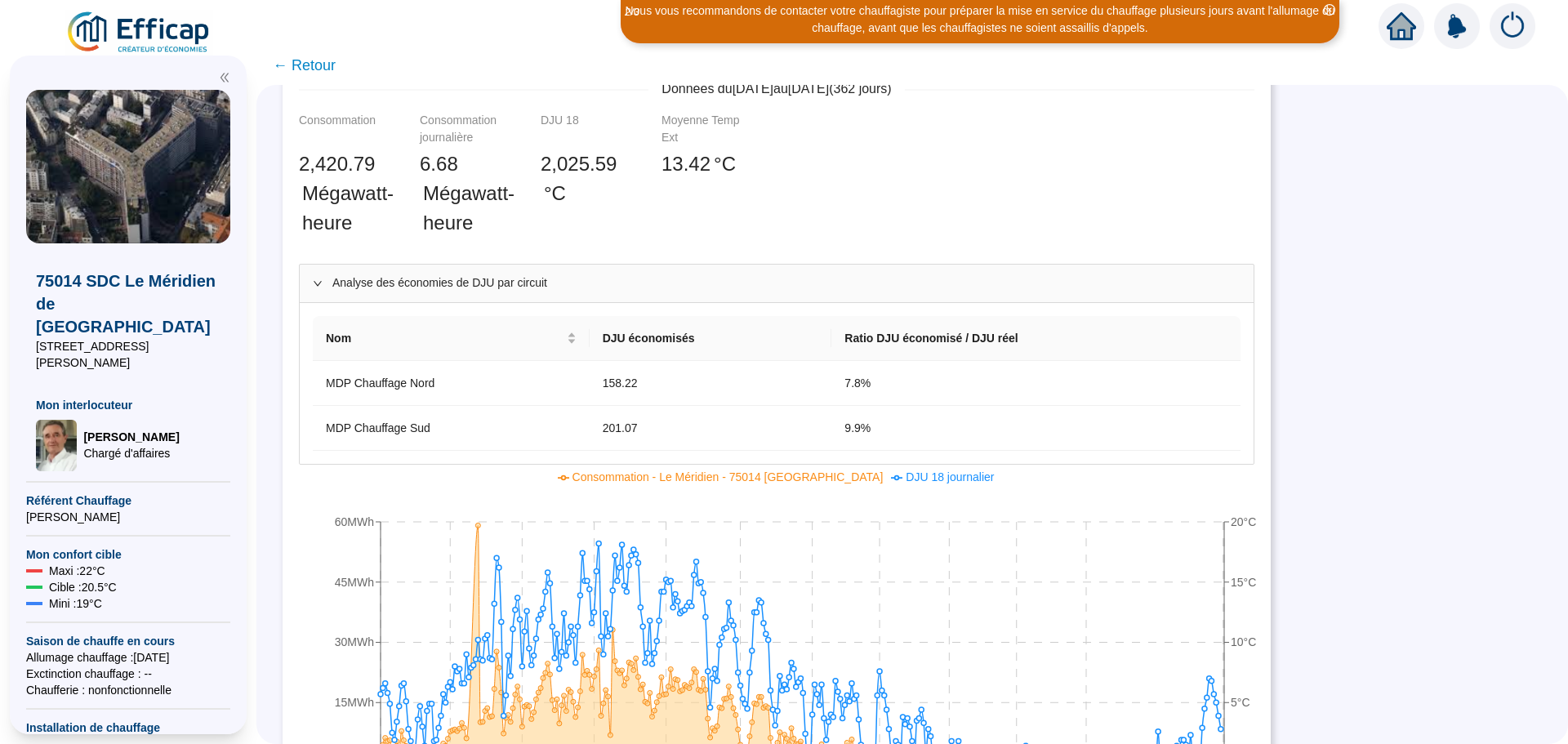
click at [322, 282] on icon "expanded" at bounding box center [318, 283] width 8 height 5
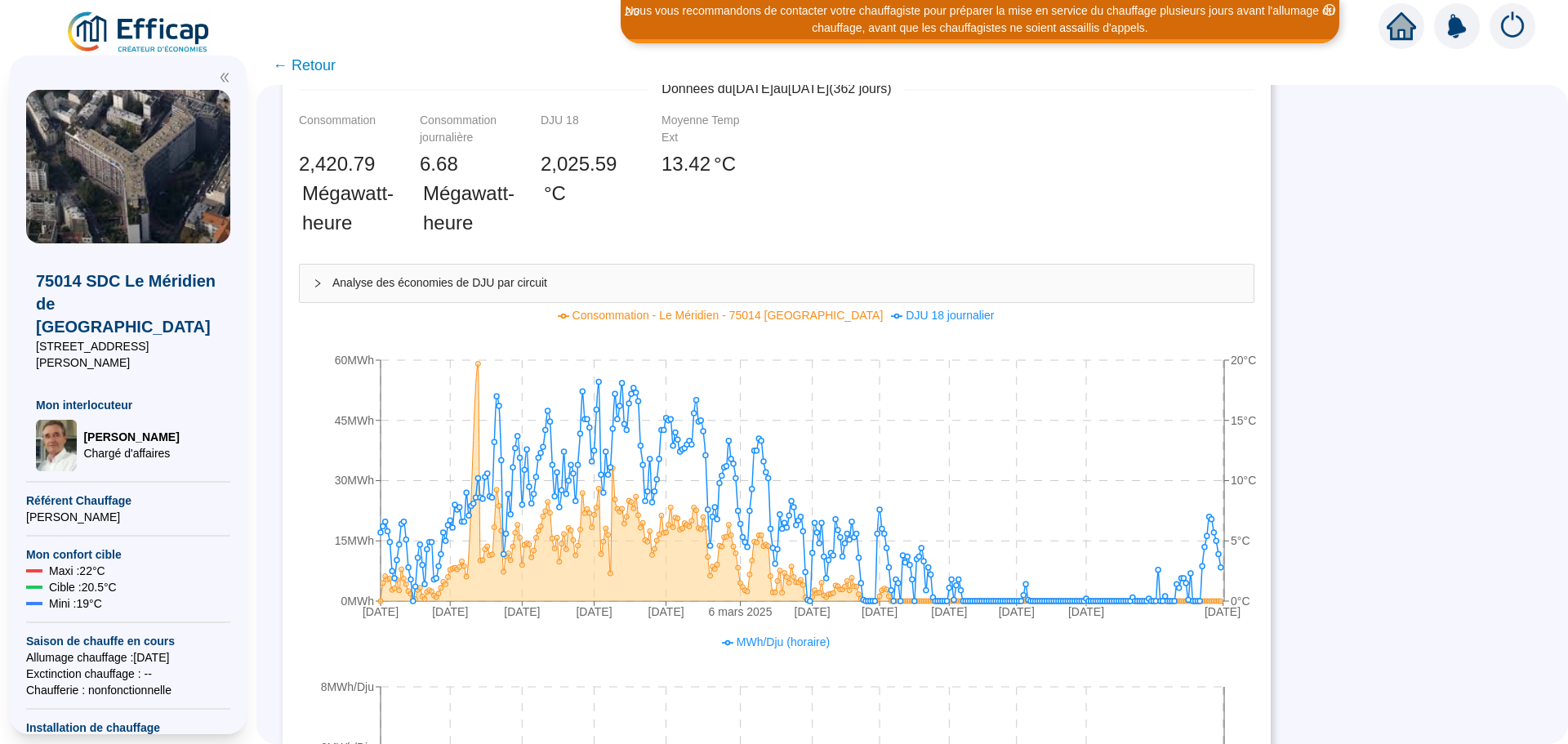
click at [323, 282] on icon "collapsed" at bounding box center [318, 283] width 10 height 10
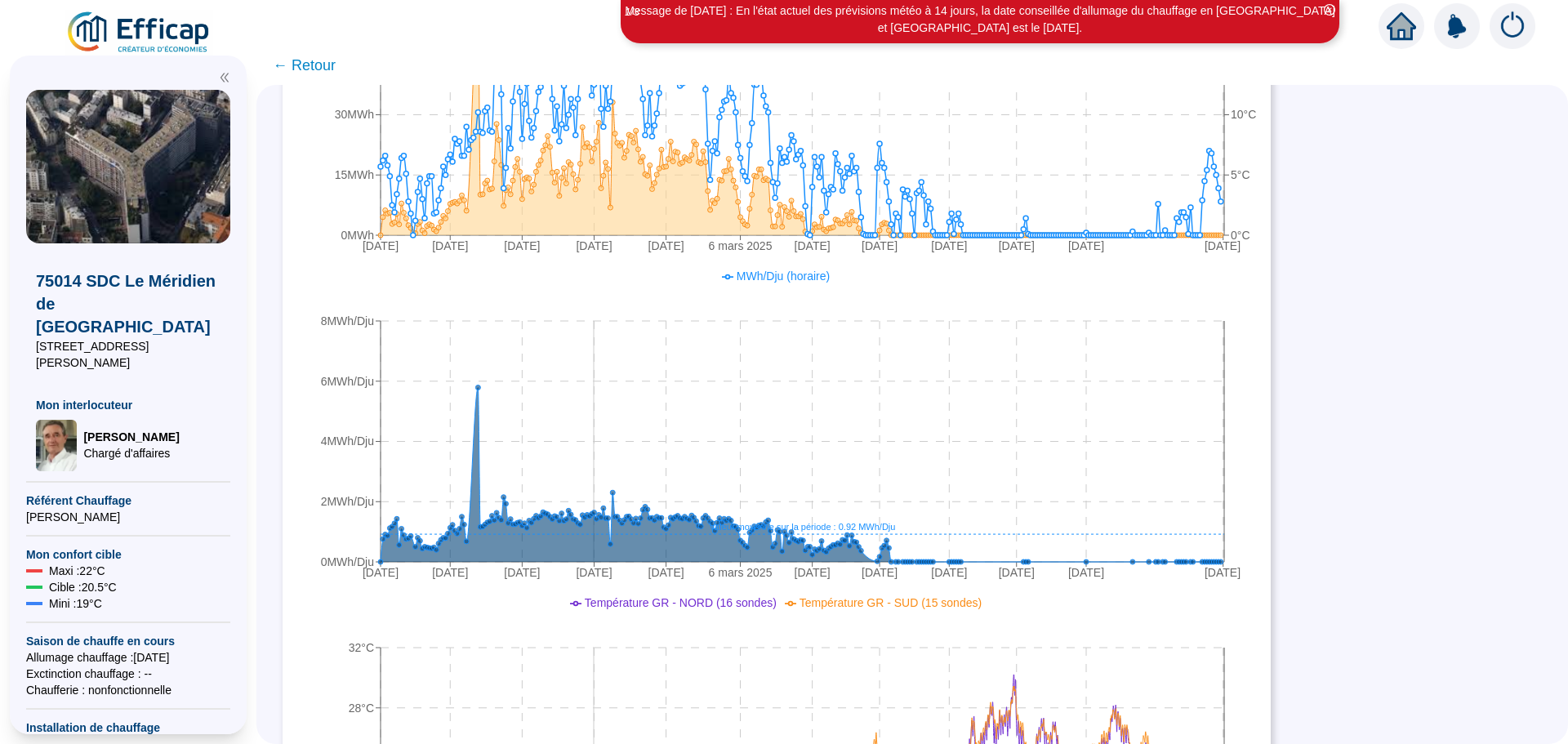
scroll to position [119, 0]
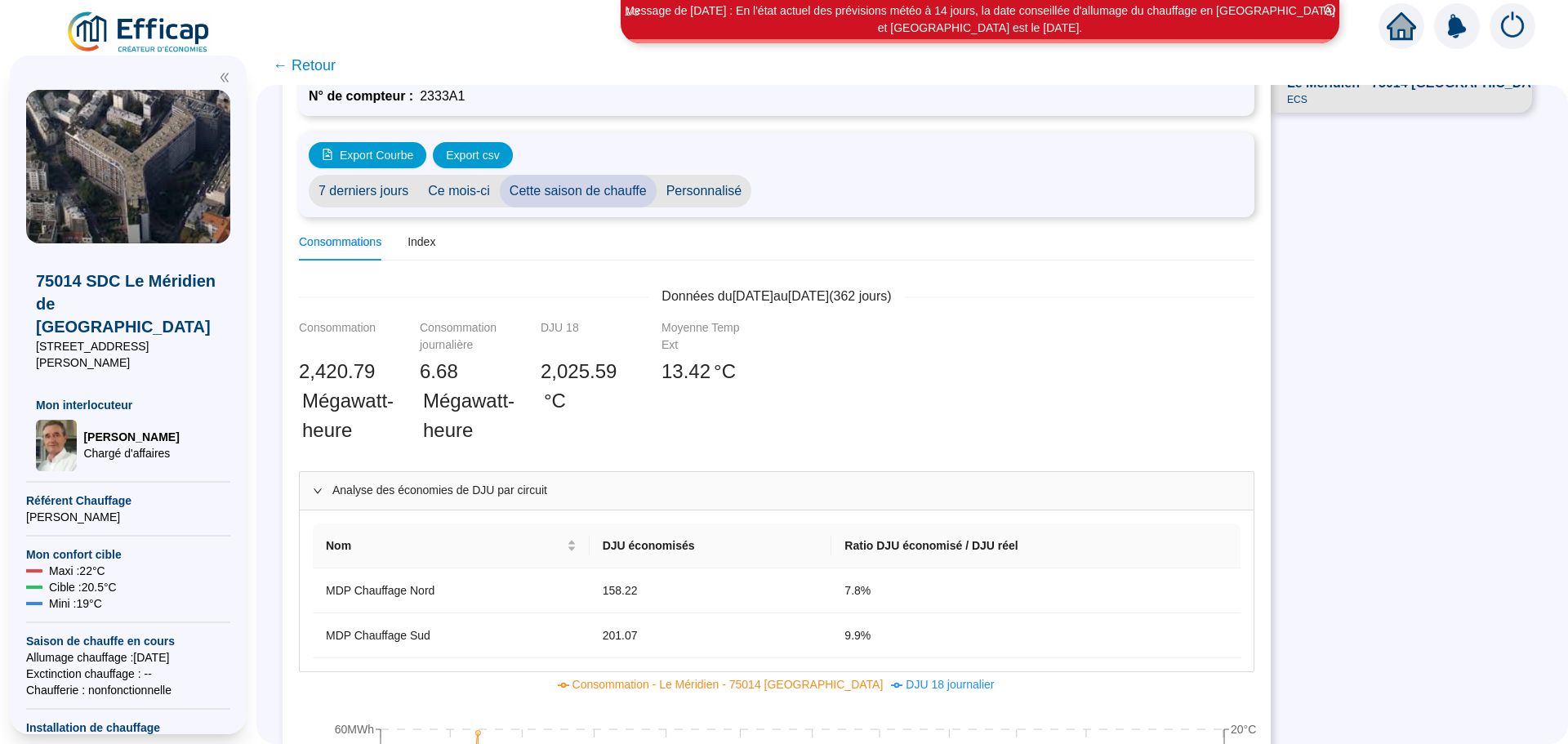
click at [300, 61] on span "← Retour" at bounding box center [304, 64] width 63 height 23
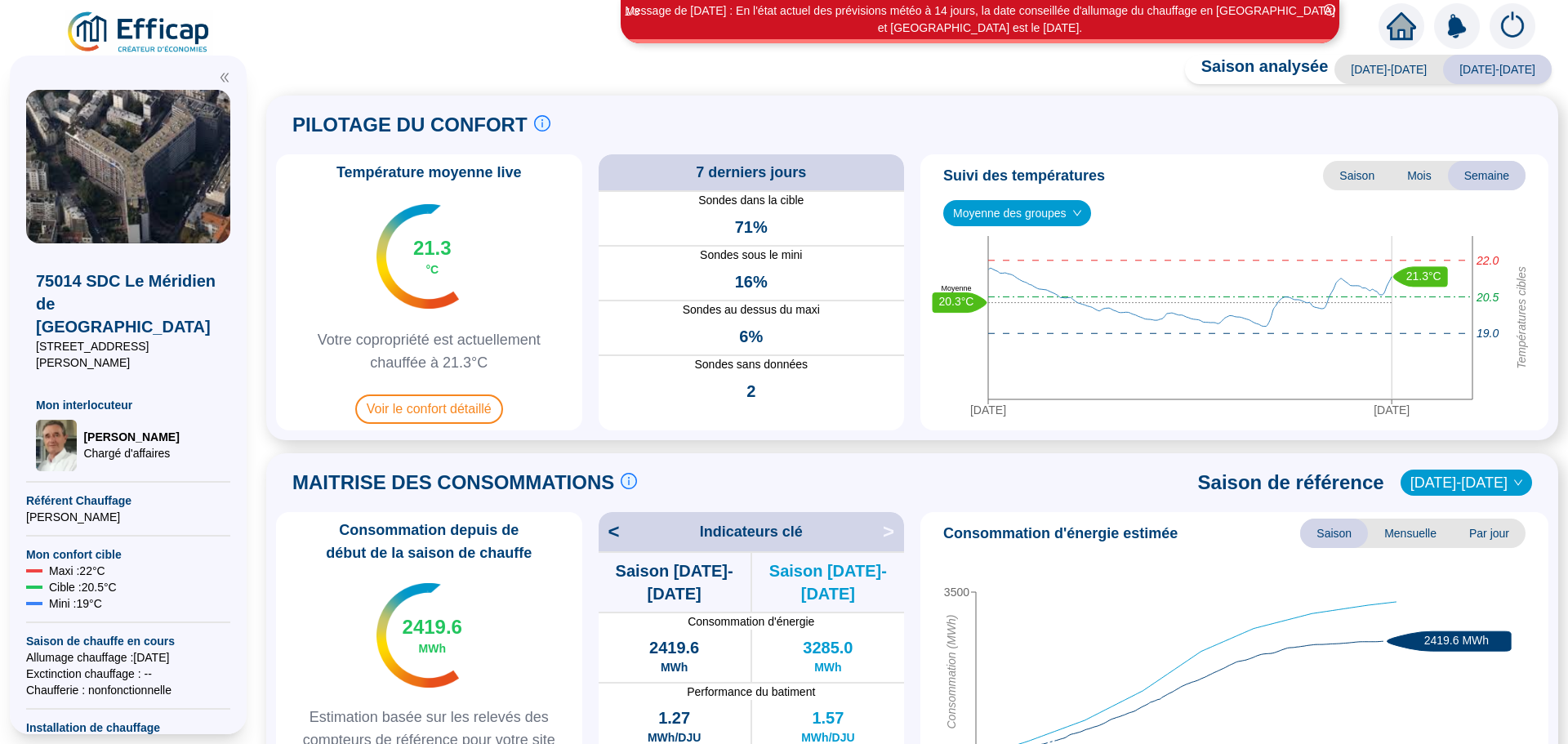
click at [1408, 26] on icon "home" at bounding box center [1401, 25] width 29 height 23
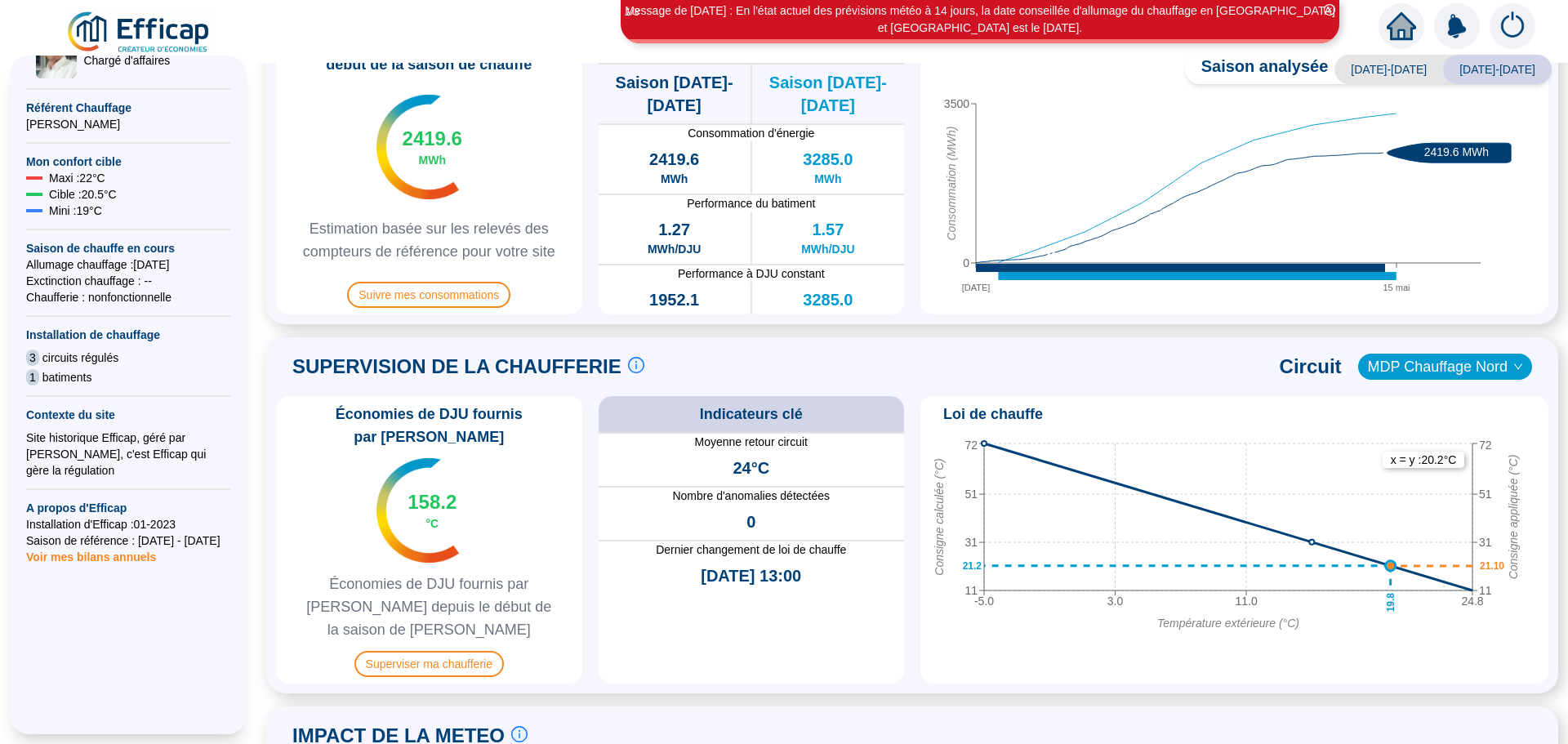
scroll to position [454, 0]
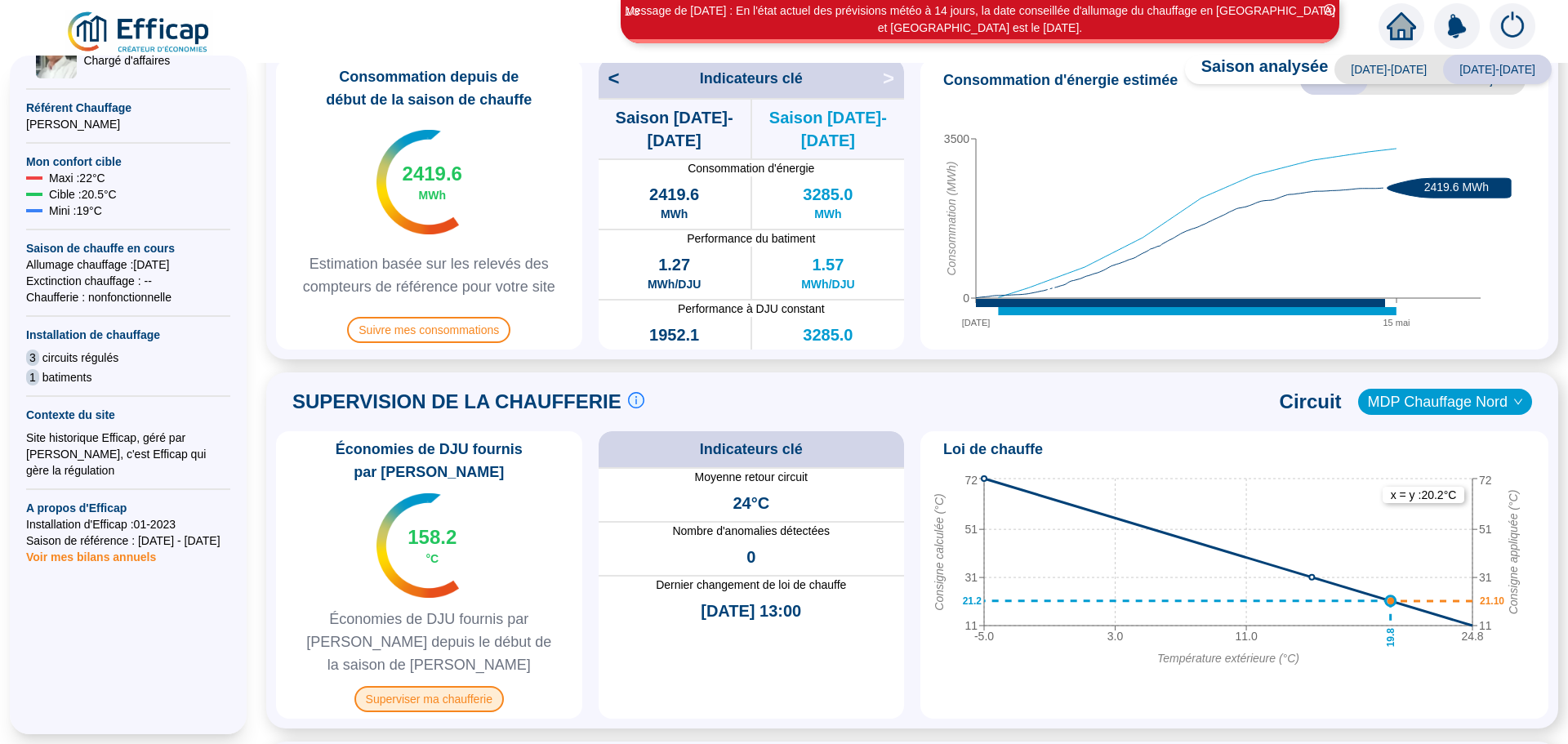
click at [441, 686] on span "Superviser ma chaufferie" at bounding box center [429, 699] width 150 height 26
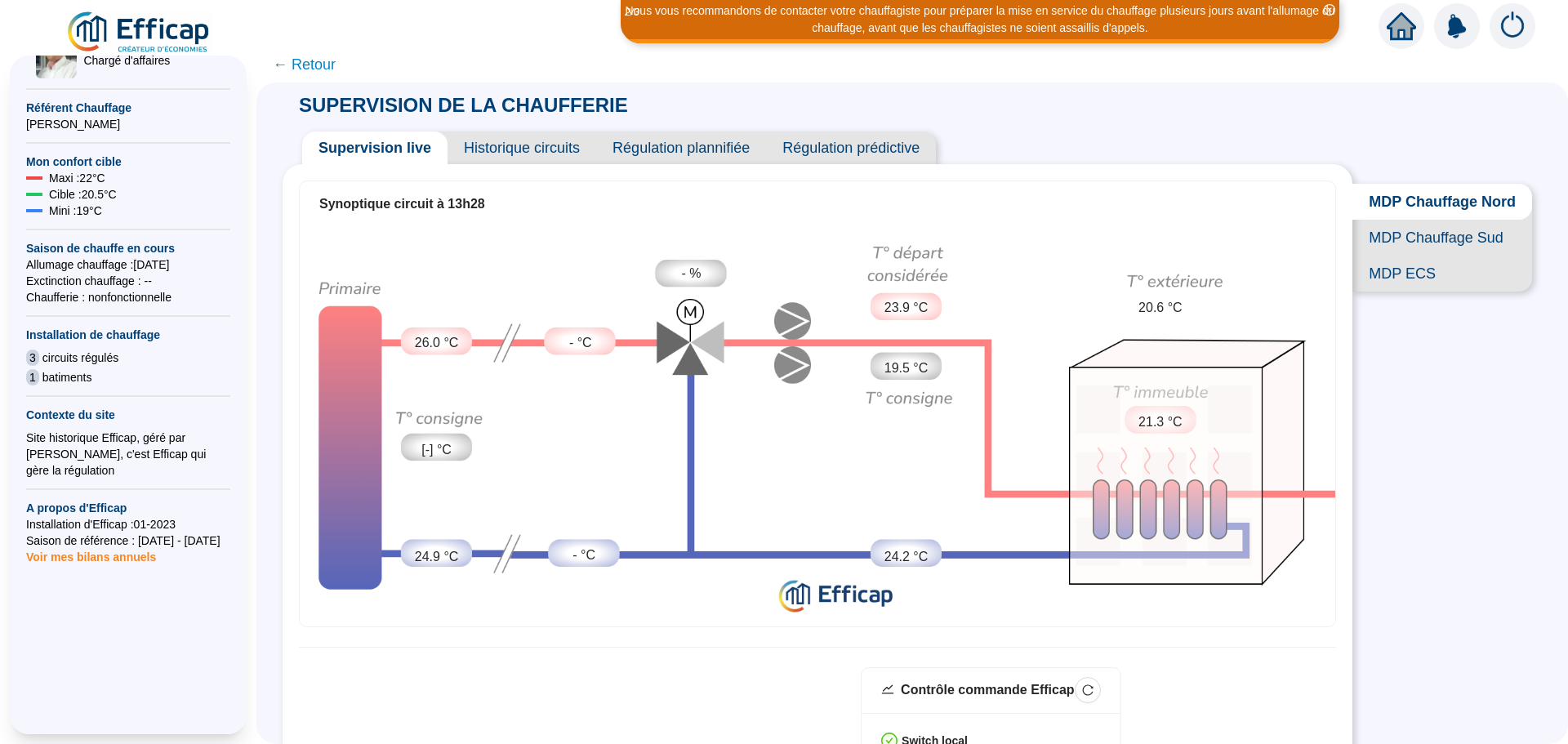
click at [530, 157] on span "Historique circuits" at bounding box center [522, 148] width 149 height 33
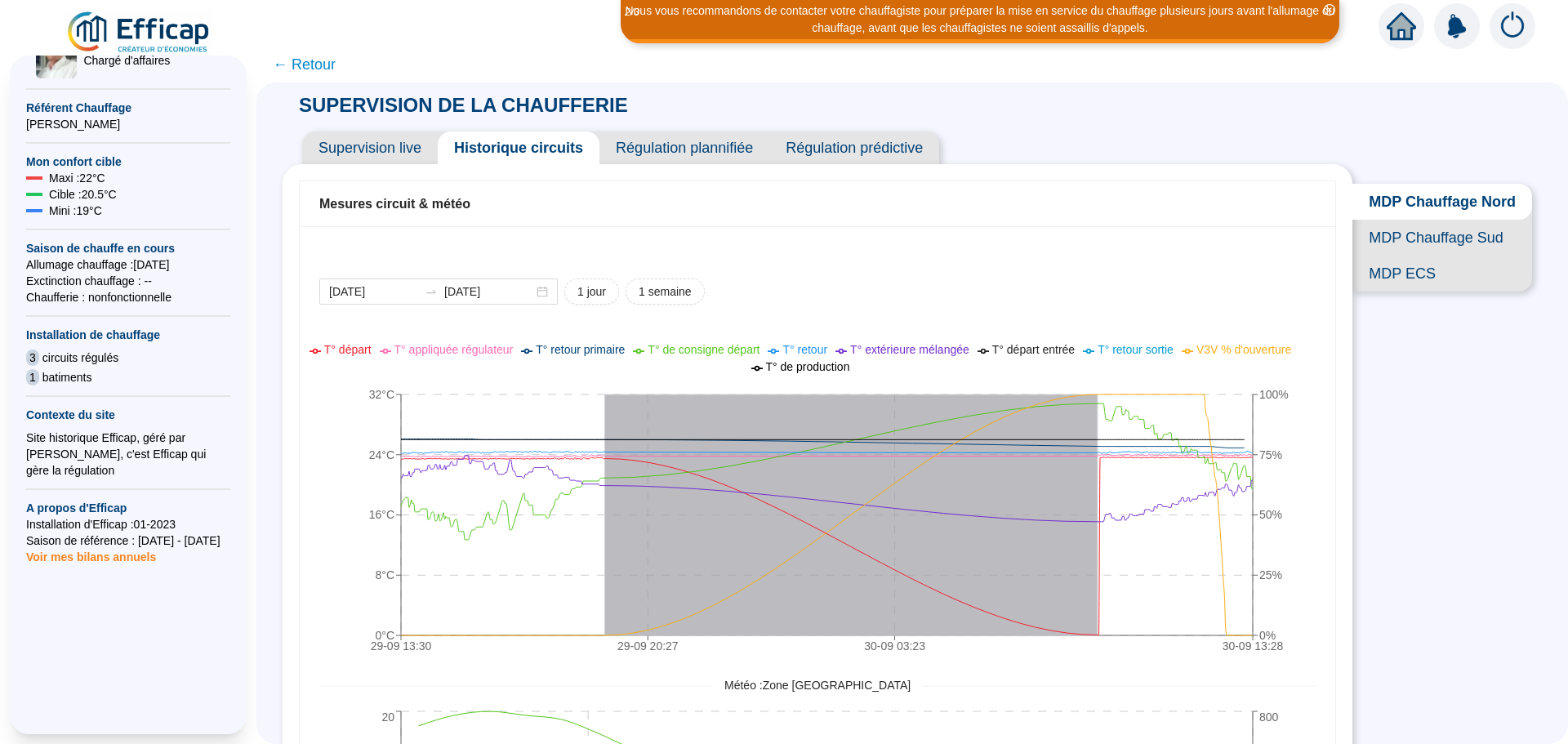
click at [672, 132] on span "Régulation plannifiée" at bounding box center [684, 148] width 170 height 33
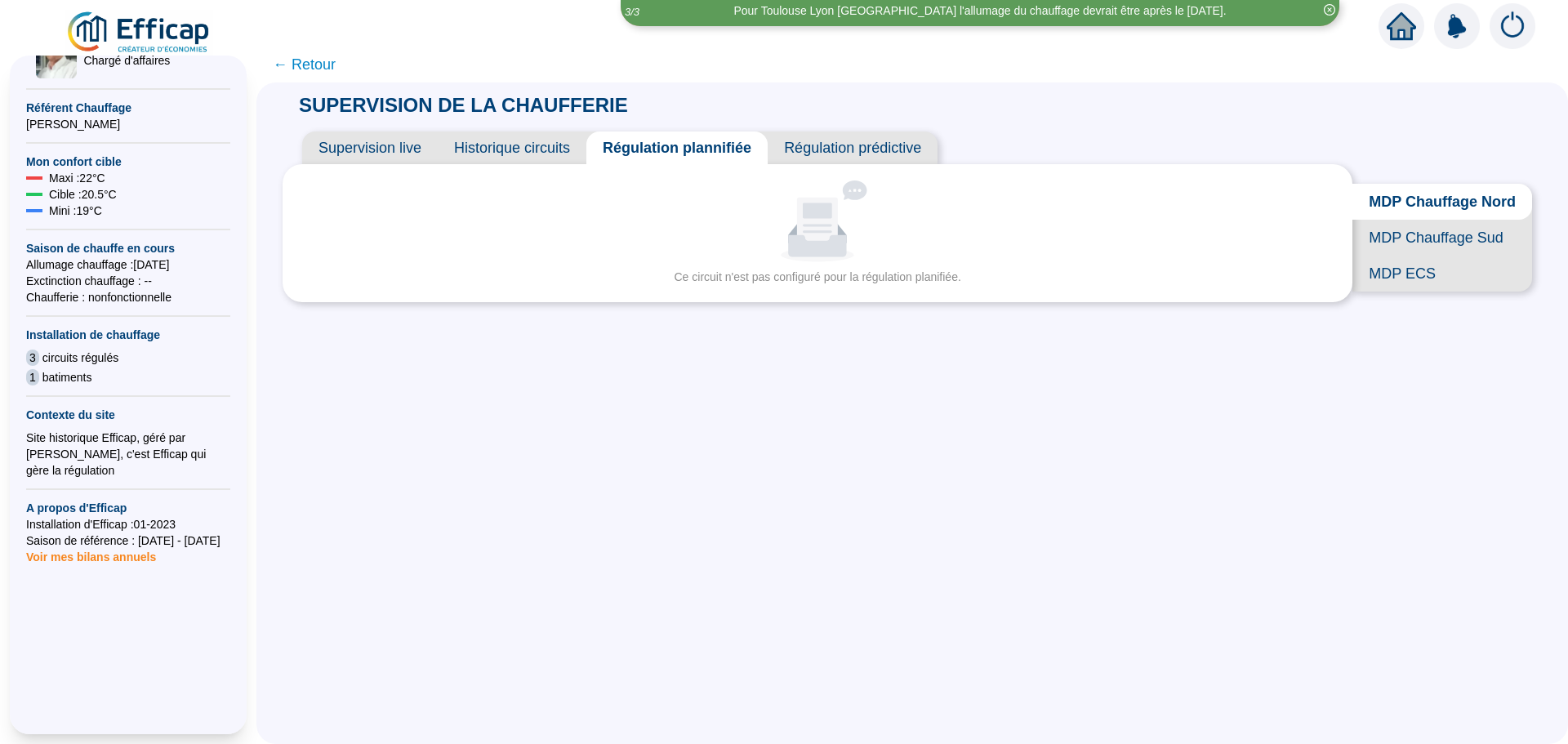
click at [829, 145] on span "Régulation prédictive" at bounding box center [852, 148] width 170 height 33
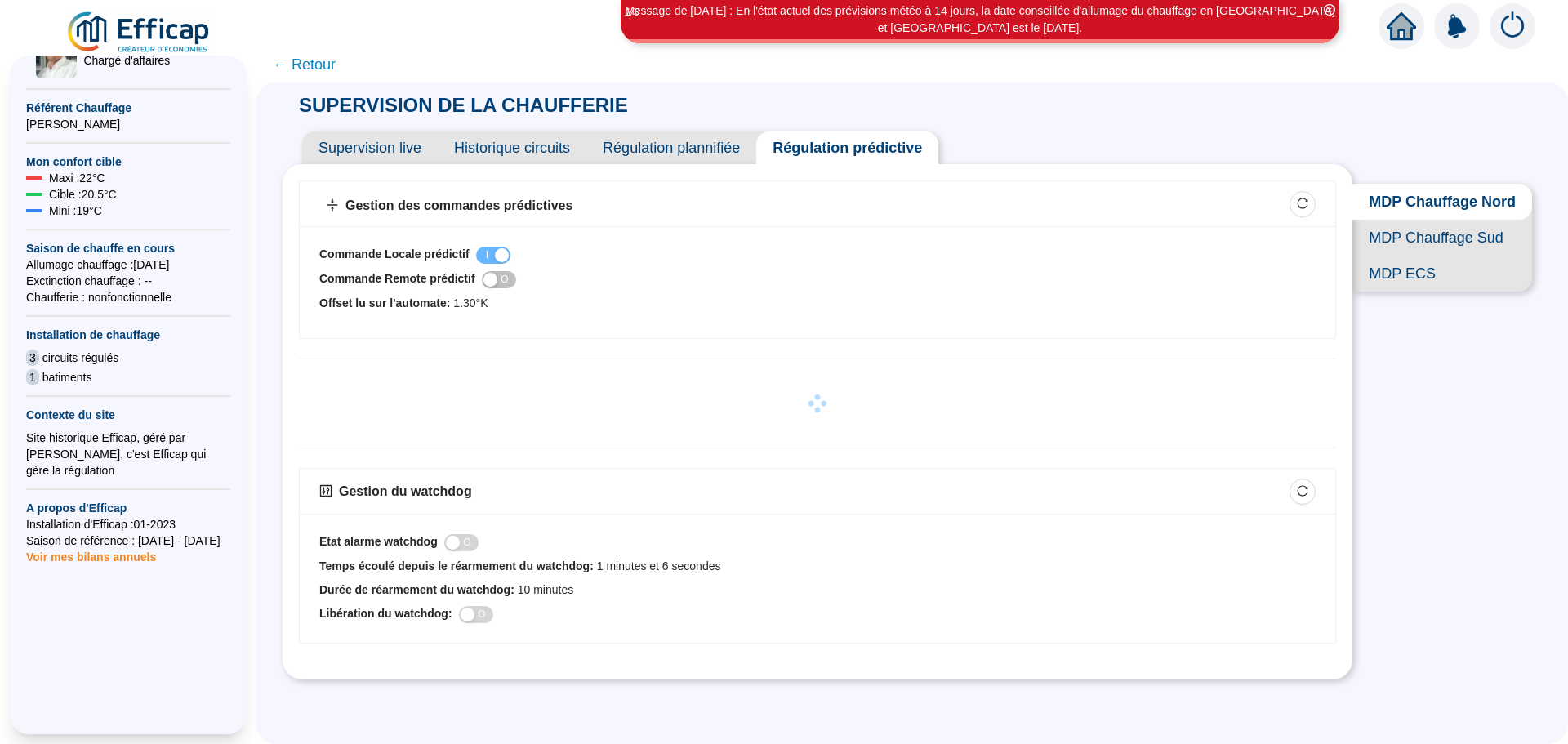
click at [396, 150] on span "Supervision live" at bounding box center [369, 148] width 135 height 33
